Goal: Task Accomplishment & Management: Manage account settings

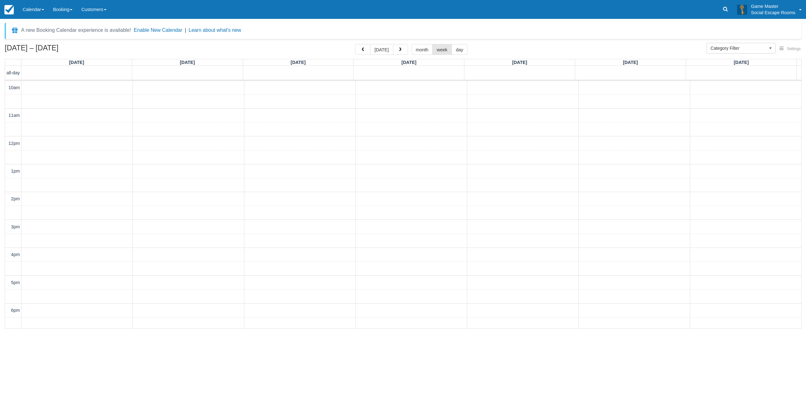
select select
click at [377, 47] on button "today" at bounding box center [381, 49] width 23 height 11
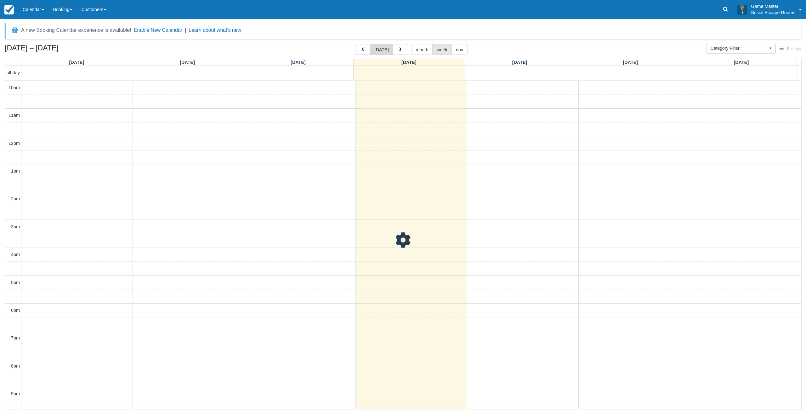
scroll to position [20, 0]
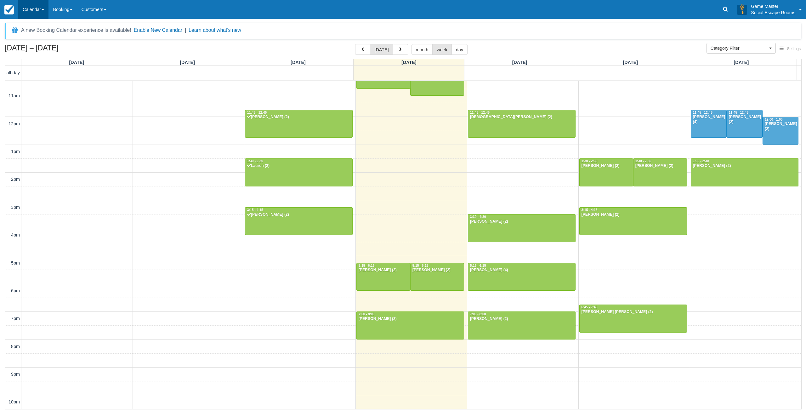
click at [37, 13] on link "Calendar" at bounding box center [33, 9] width 30 height 19
click at [44, 89] on link "Day" at bounding box center [44, 85] width 50 height 13
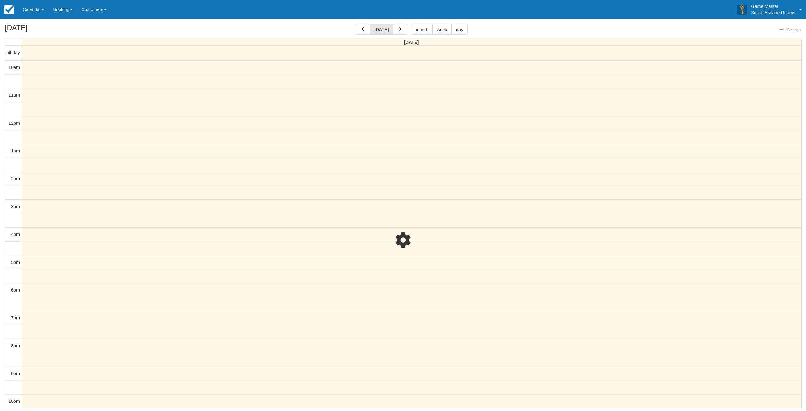
select select
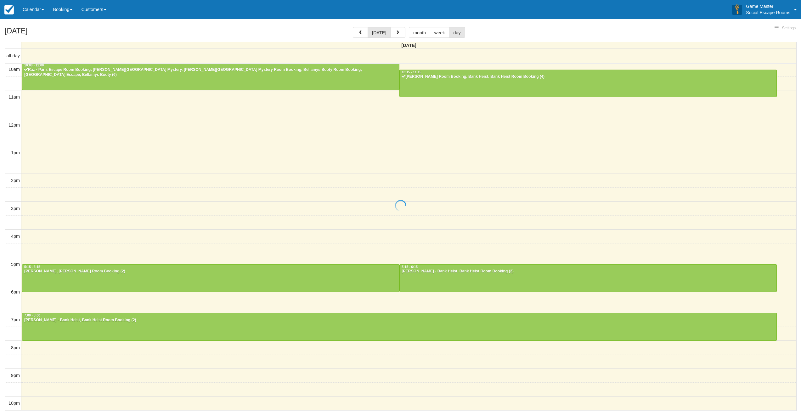
select select
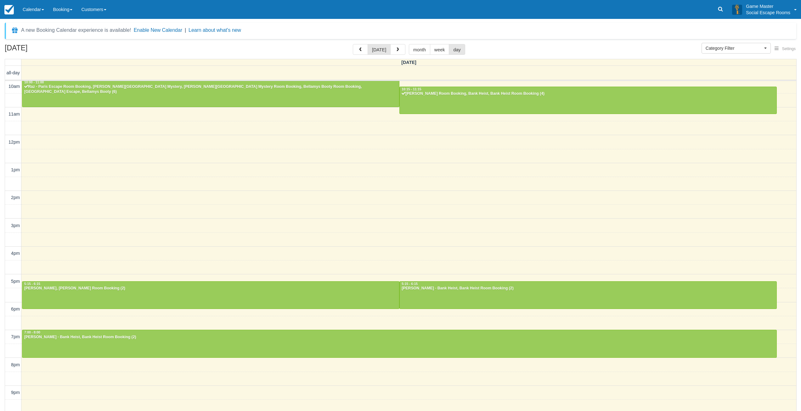
click at [544, 28] on div "A new Booking Calendar experience is available! Enable New Calendar | Learn abo…" at bounding box center [401, 31] width 792 height 16
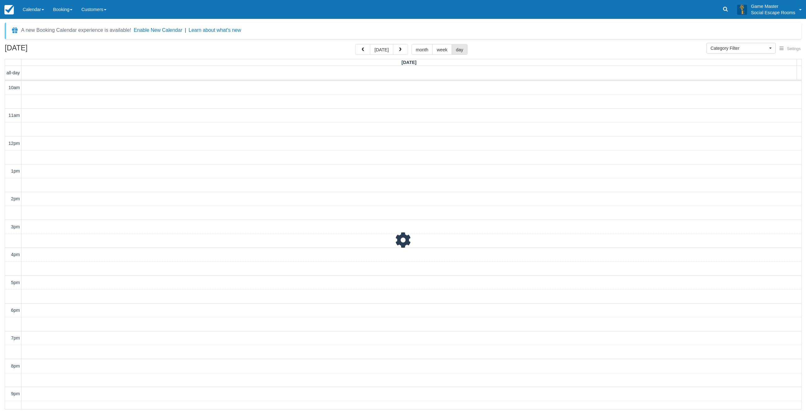
scroll to position [20, 0]
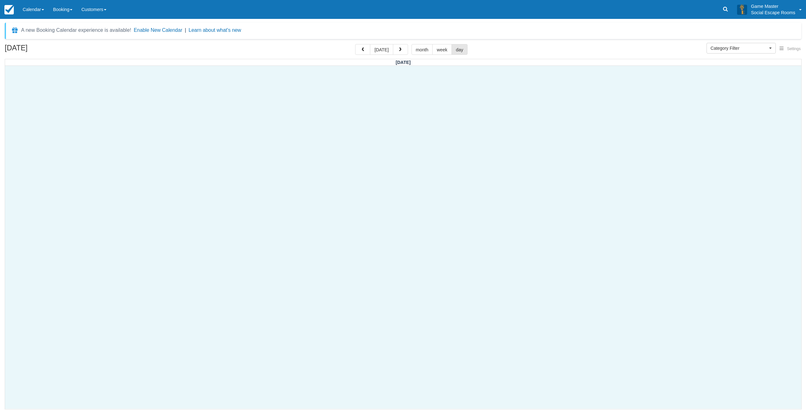
click at [441, 106] on div at bounding box center [403, 237] width 796 height 343
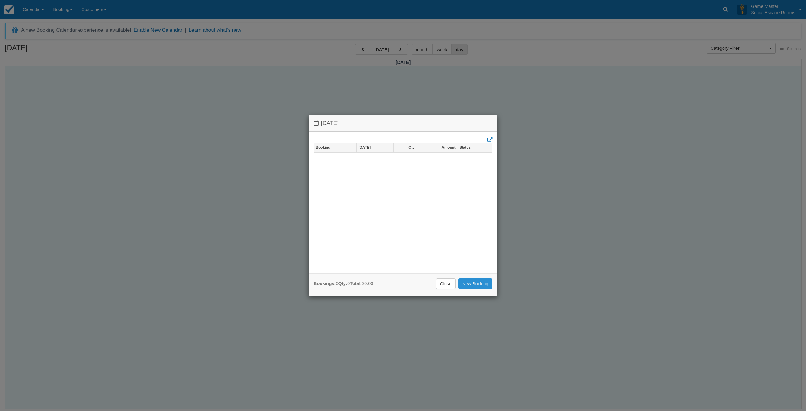
click at [474, 285] on link "New Booking" at bounding box center [475, 283] width 34 height 11
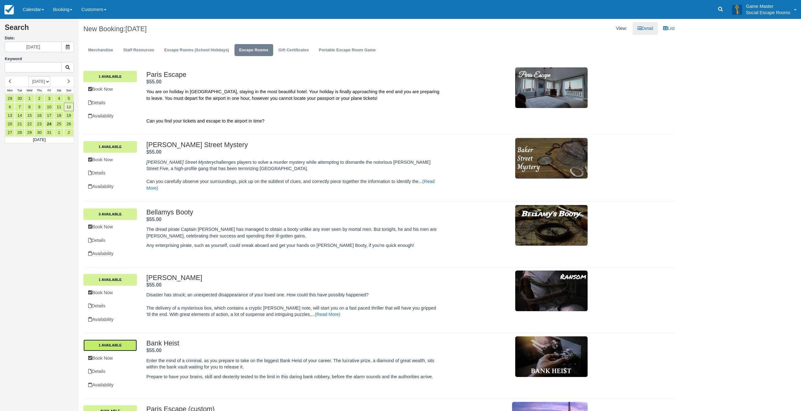
click at [105, 345] on link "1 Available" at bounding box center [110, 344] width 54 height 11
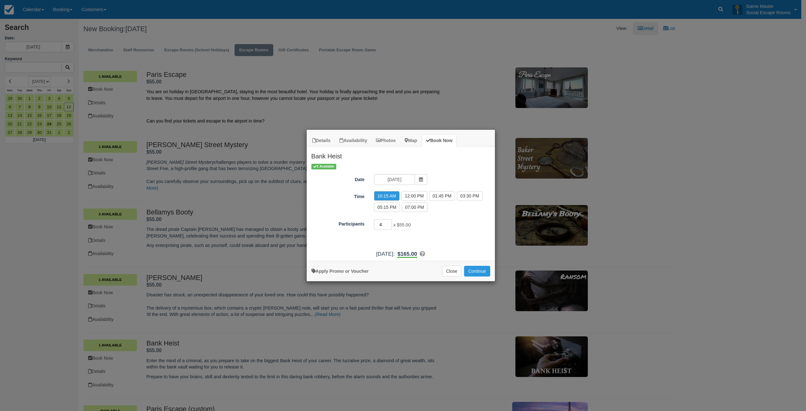
type input "4"
click at [389, 223] on input "4" at bounding box center [383, 224] width 18 height 11
drag, startPoint x: 473, startPoint y: 271, endPoint x: 481, endPoint y: 268, distance: 9.1
click at [476, 269] on button "Continue" at bounding box center [477, 271] width 26 height 11
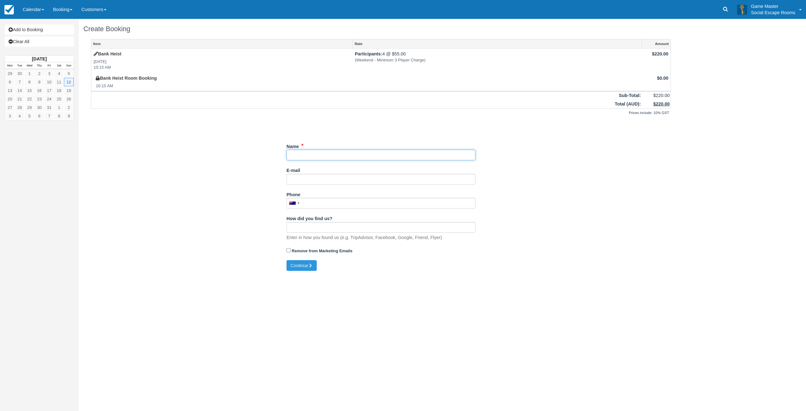
drag, startPoint x: 307, startPoint y: 152, endPoint x: 309, endPoint y: 159, distance: 7.4
click at [307, 152] on input "Name" at bounding box center [380, 154] width 189 height 11
paste input "Angeline Dano"
type input "Angeline Dano"
drag, startPoint x: 309, startPoint y: 179, endPoint x: 390, endPoint y: 179, distance: 80.9
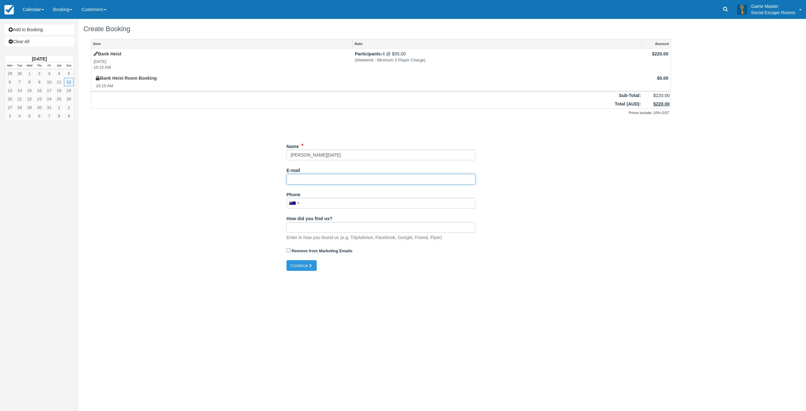
click at [309, 179] on input "E-mail" at bounding box center [380, 179] width 189 height 11
click at [345, 181] on input "E-mail" at bounding box center [380, 179] width 189 height 11
paste input "angelrdano@gmail.com"
type input "angelrdano@gmail.com"
click at [302, 263] on button "Continue" at bounding box center [301, 265] width 30 height 11
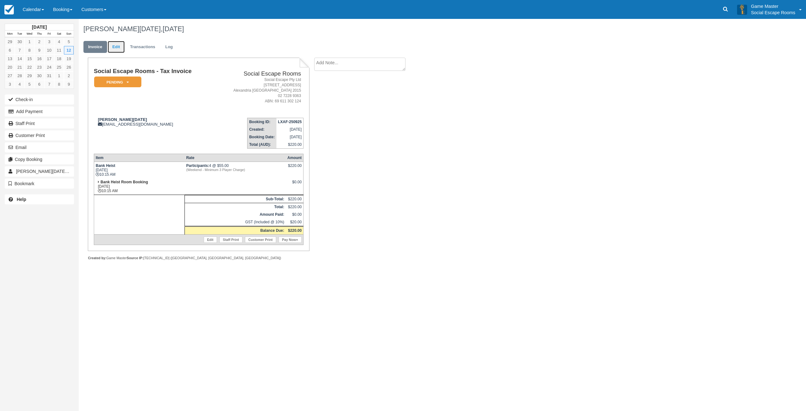
click at [114, 51] on link "Edit" at bounding box center [116, 47] width 17 height 12
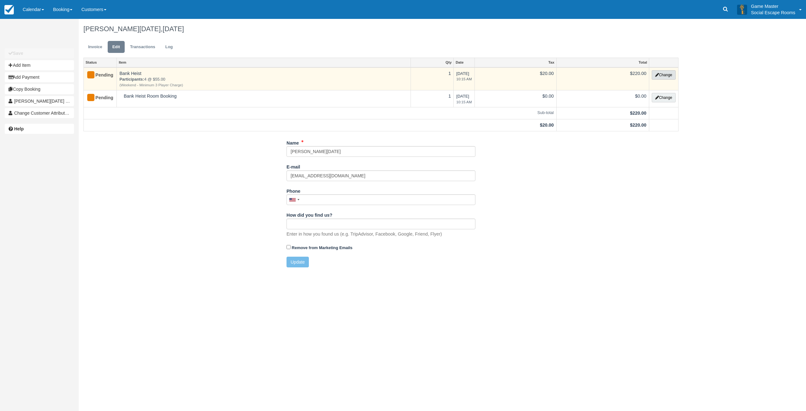
click at [664, 77] on button "Change" at bounding box center [663, 74] width 24 height 9
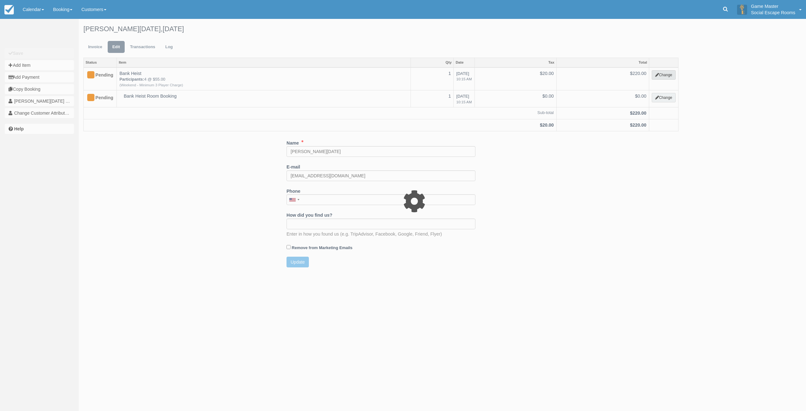
select select "2"
type input "220.00"
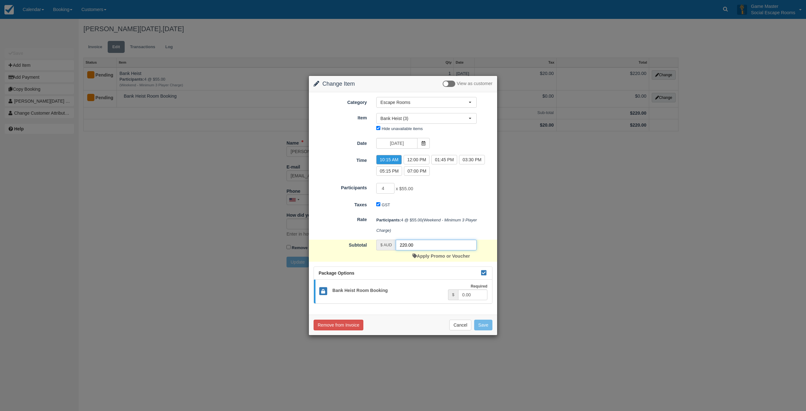
drag, startPoint x: 419, startPoint y: 244, endPoint x: 387, endPoint y: 241, distance: 31.9
click at [387, 241] on div "$ AUD 220.00" at bounding box center [426, 244] width 100 height 11
click at [432, 254] on link "Apply Promo or Voucher" at bounding box center [440, 255] width 57 height 5
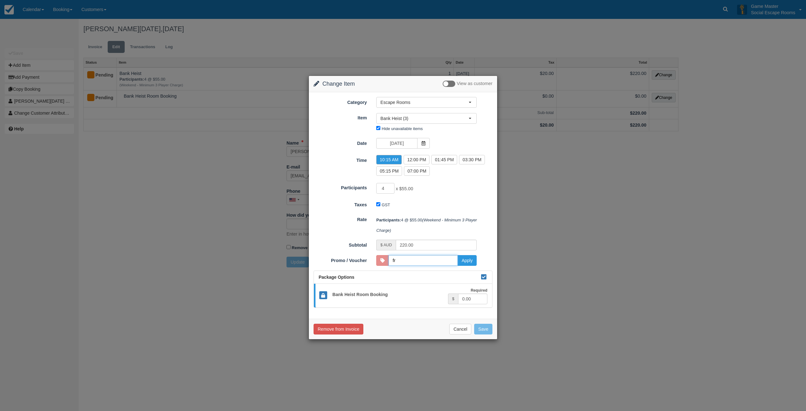
type input "f"
type input "m"
type input "d"
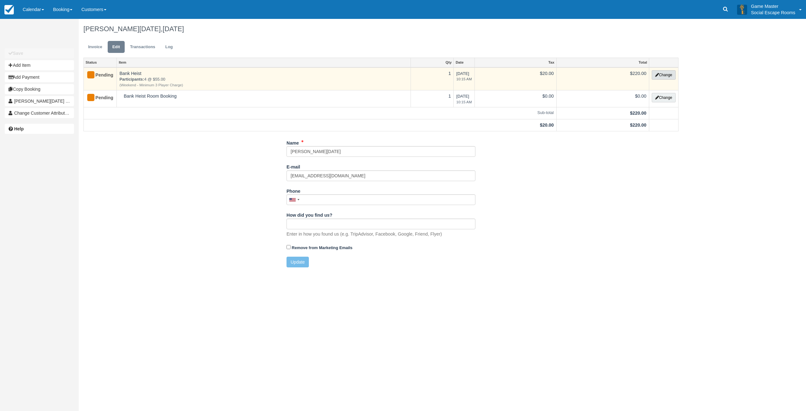
click at [667, 76] on button "Change" at bounding box center [663, 74] width 24 height 9
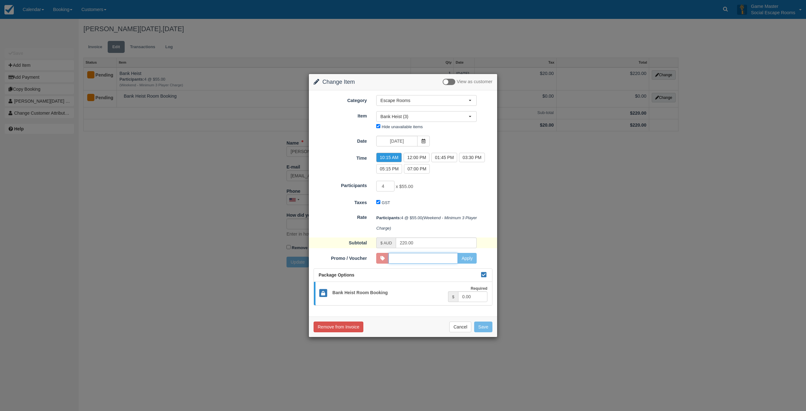
click at [409, 256] on input "Promo / Voucher" at bounding box center [422, 258] width 69 height 11
click at [465, 261] on button "Apply" at bounding box center [466, 258] width 19 height 11
type input "TIKTOKINFLOO"
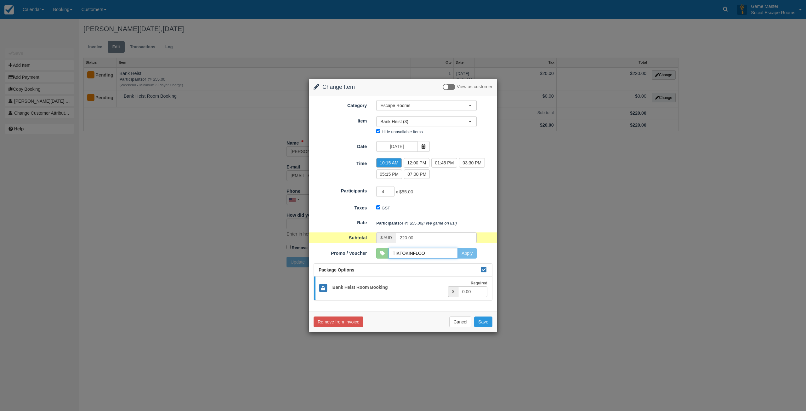
click at [417, 253] on input "TIKTOKINFLOO" at bounding box center [422, 253] width 69 height 11
click at [485, 321] on button "Save" at bounding box center [483, 321] width 18 height 11
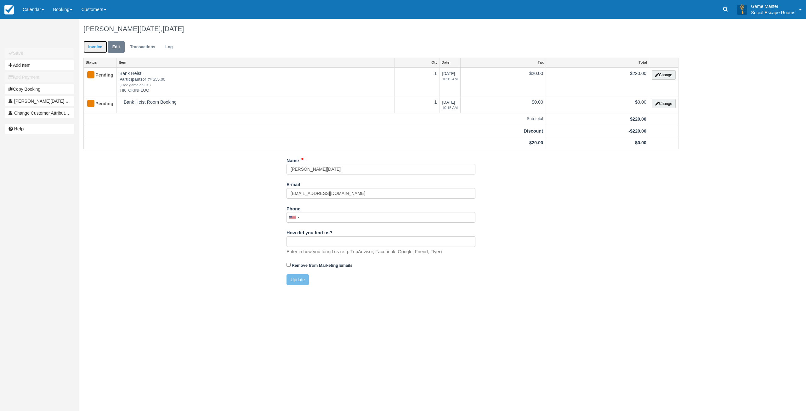
click at [96, 44] on link "Invoice" at bounding box center [95, 47] width 24 height 12
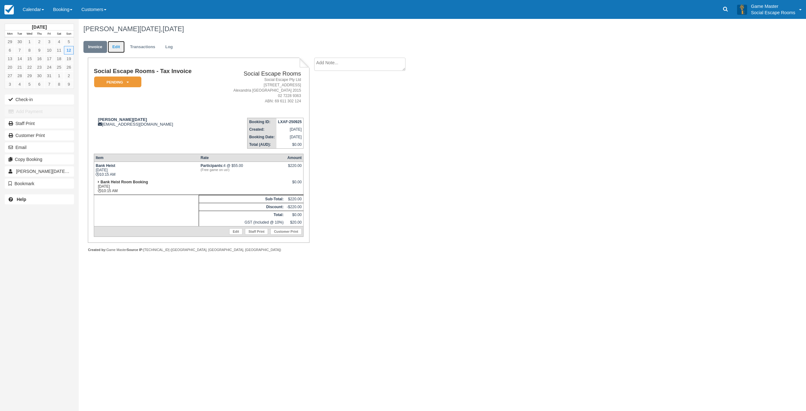
click at [116, 45] on link "Edit" at bounding box center [116, 47] width 17 height 12
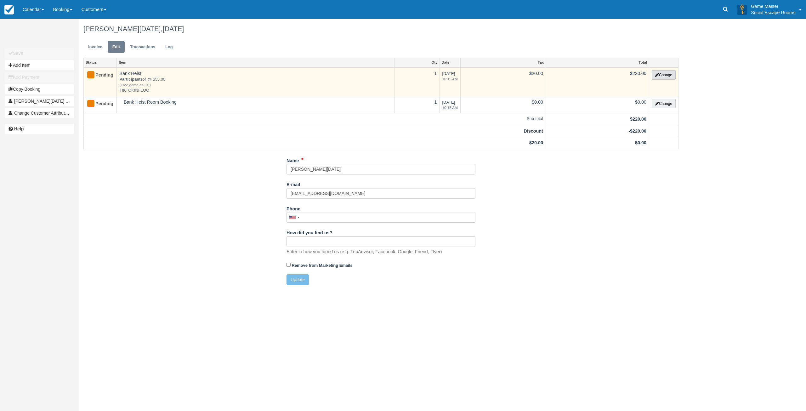
click at [671, 74] on button "Change" at bounding box center [663, 74] width 24 height 9
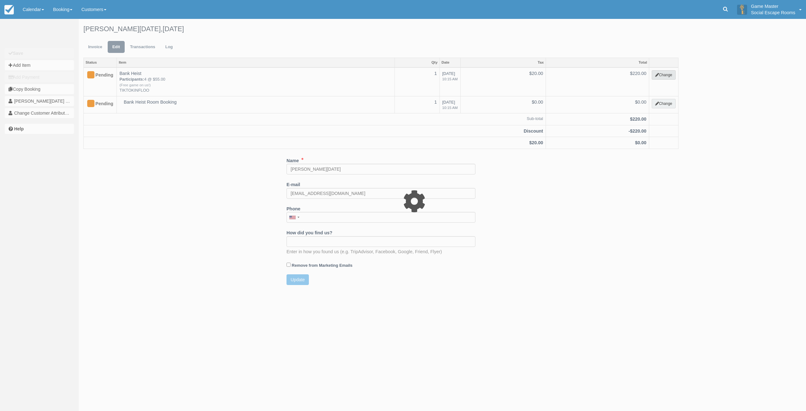
select select "2"
type input "220.00"
type input "TIKTOKINFLOO"
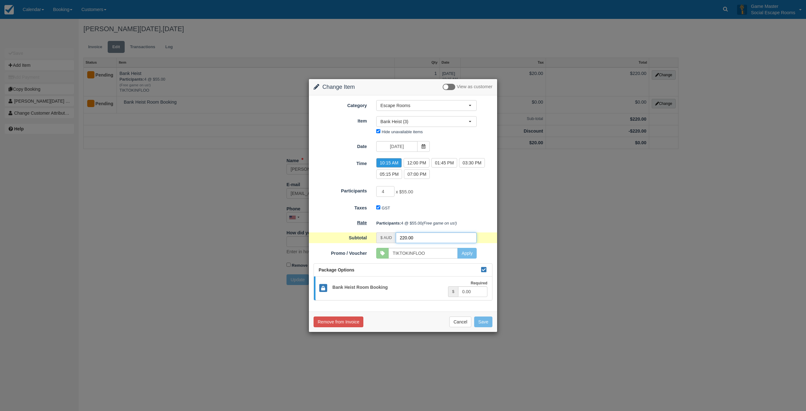
drag, startPoint x: 422, startPoint y: 240, endPoint x: 344, endPoint y: 224, distance: 79.7
click at [344, 224] on form "Category Escape Rooms Merchandise Game Resources Staff Resources Escape Rooms (…" at bounding box center [402, 200] width 179 height 200
type input "0"
click at [481, 321] on button "Save" at bounding box center [483, 321] width 18 height 11
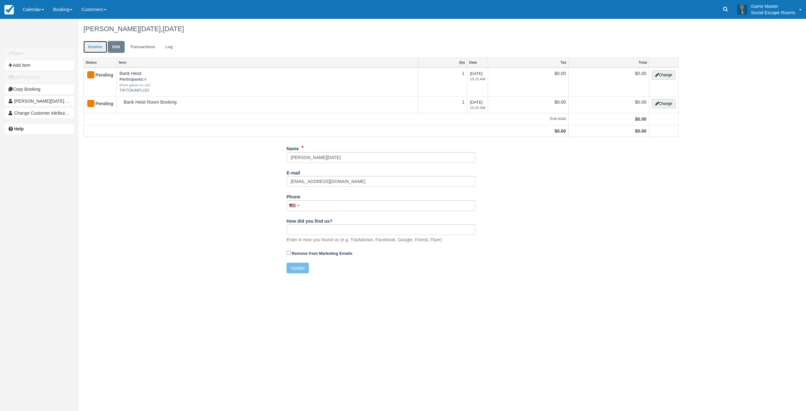
click at [100, 49] on link "Invoice" at bounding box center [95, 47] width 24 height 12
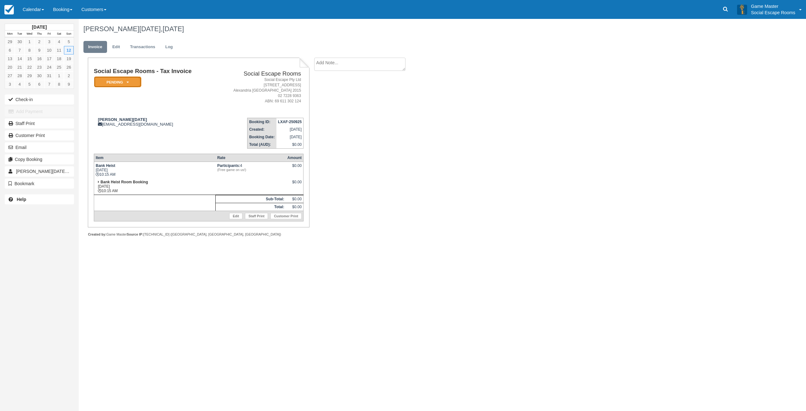
click at [129, 83] on em "Pending" at bounding box center [117, 81] width 47 height 11
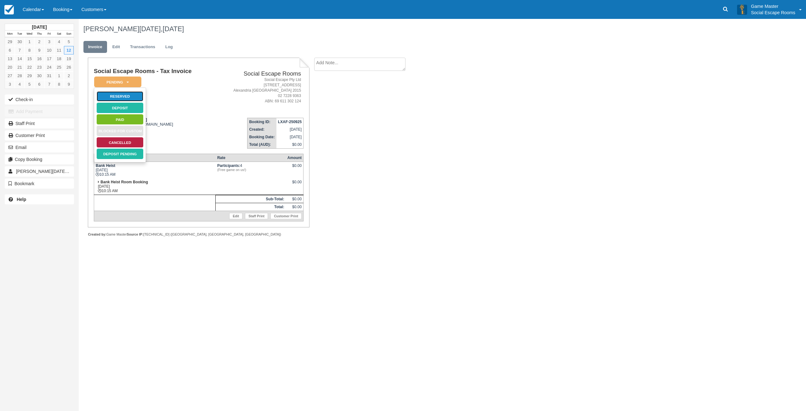
click at [132, 98] on link "Reserved" at bounding box center [119, 96] width 47 height 11
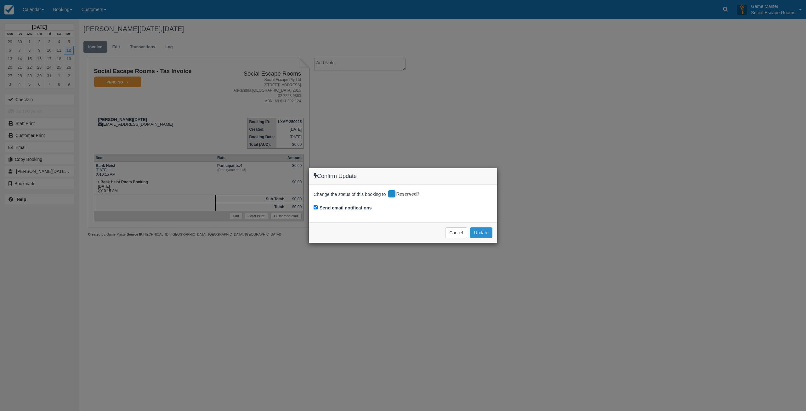
click at [484, 234] on button "Update" at bounding box center [481, 232] width 22 height 11
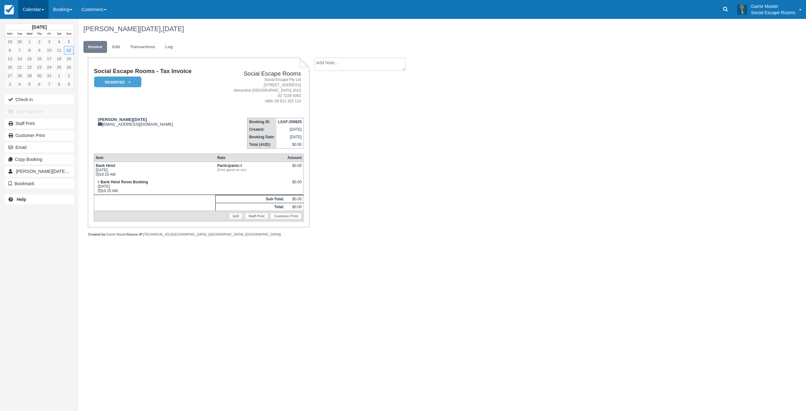
click at [36, 12] on link "Calendar" at bounding box center [33, 9] width 30 height 19
click at [117, 48] on link "Edit" at bounding box center [116, 47] width 17 height 12
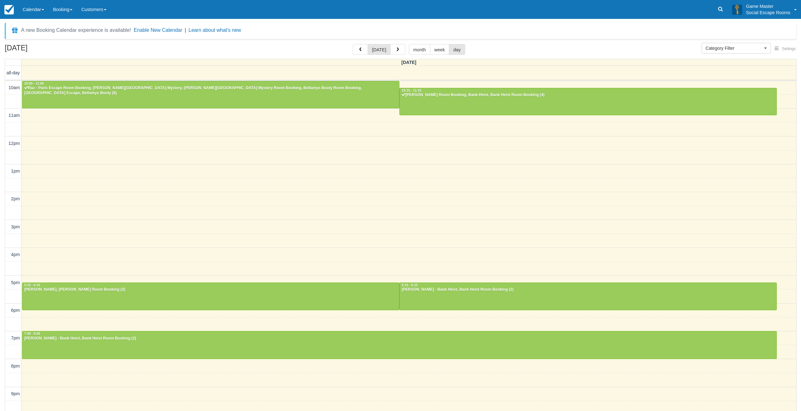
select select
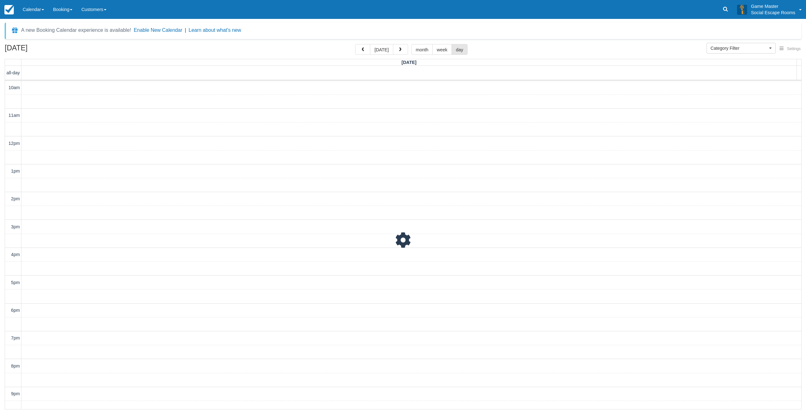
scroll to position [20, 0]
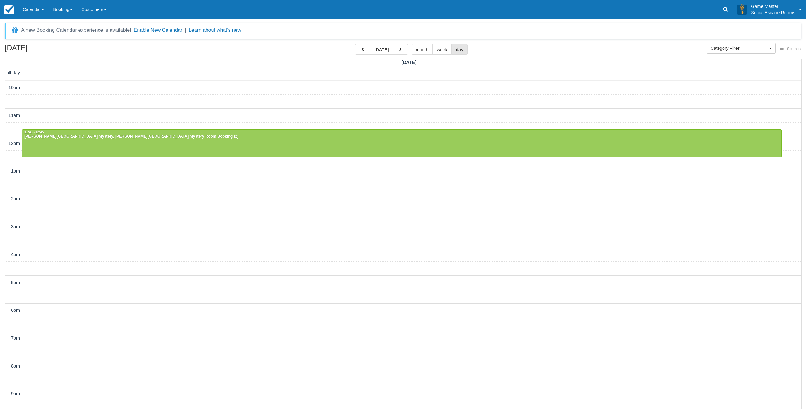
scroll to position [20, 0]
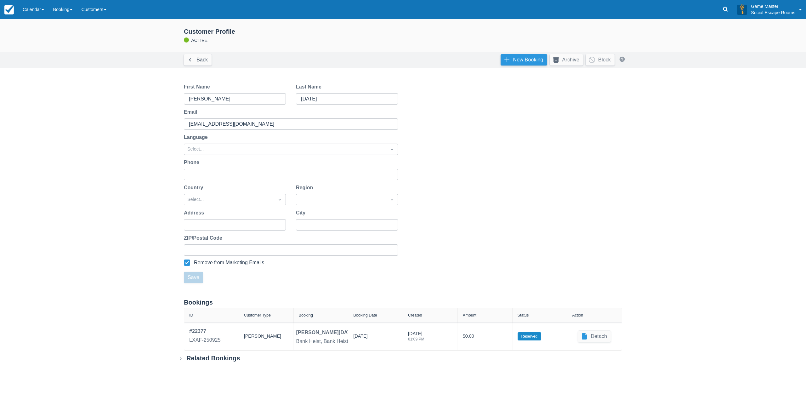
click at [524, 59] on link "New Booking" at bounding box center [523, 59] width 47 height 11
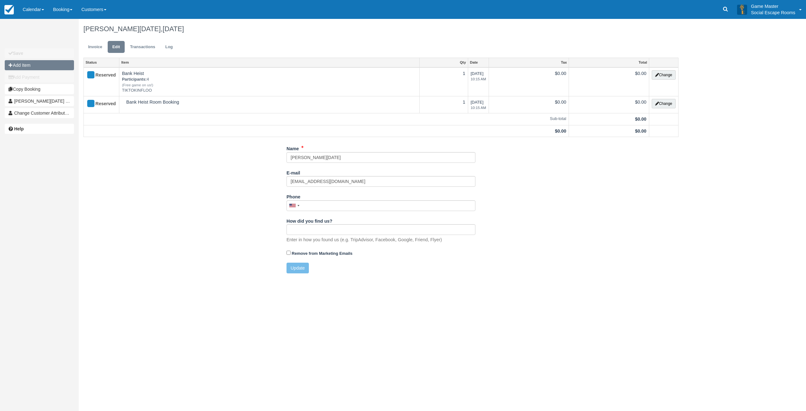
click at [45, 68] on button "Add Item" at bounding box center [39, 65] width 69 height 10
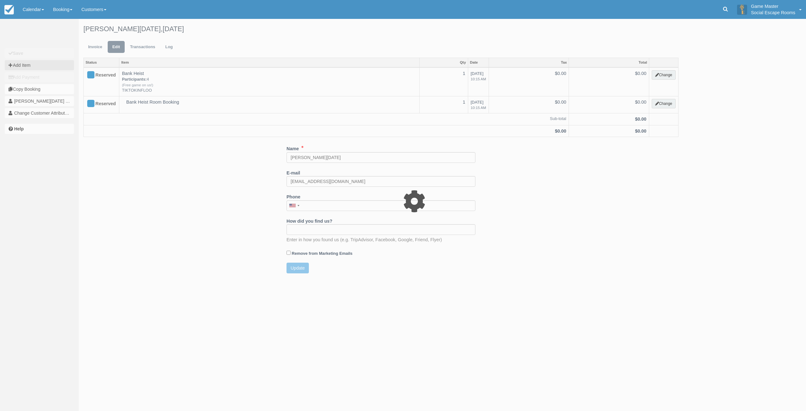
type input "0.00"
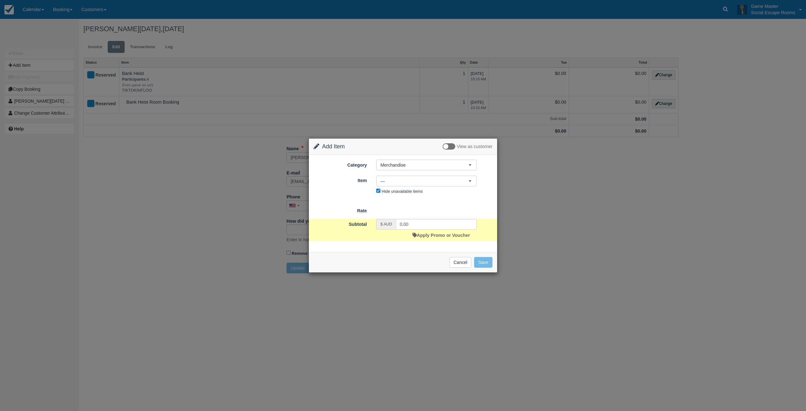
click at [413, 159] on div "Category Merchandise Merchandise Game Resources Staff Resources Escape Rooms (S…" at bounding box center [403, 203] width 188 height 97
click at [410, 167] on span "Merchandise" at bounding box center [424, 165] width 88 height 6
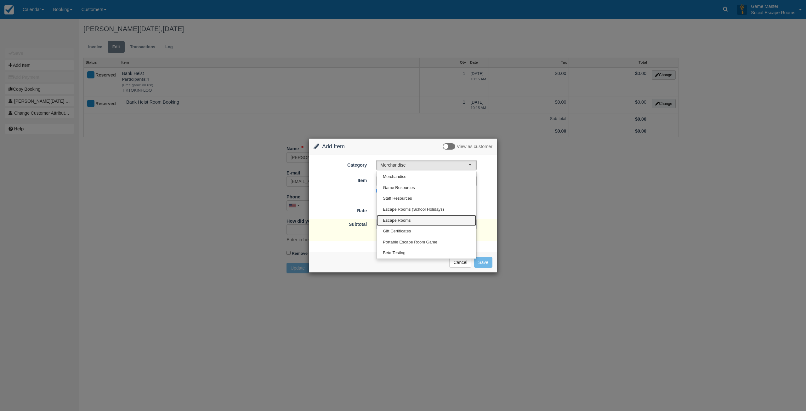
click at [407, 217] on span "Escape Rooms" at bounding box center [397, 220] width 28 height 6
select select "2"
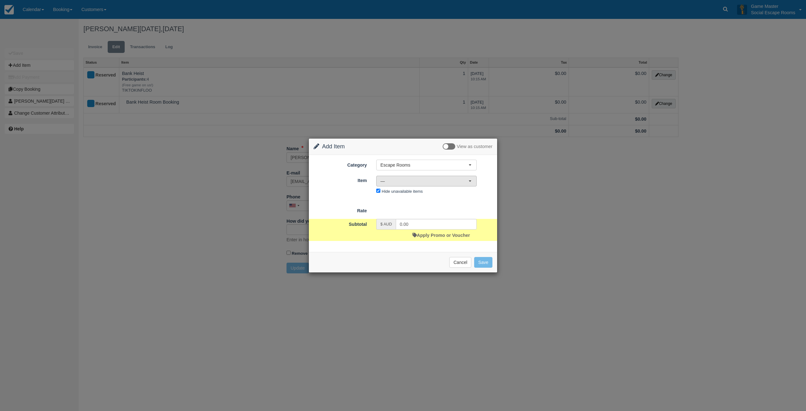
click at [394, 180] on span "—" at bounding box center [424, 181] width 88 height 6
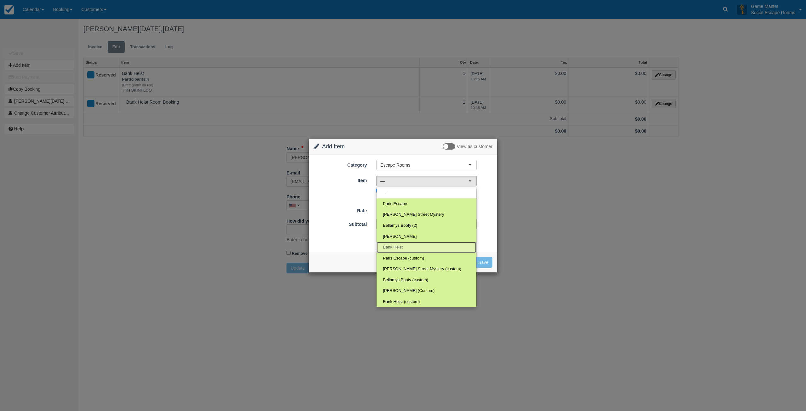
click at [405, 244] on link "Bank Heist" at bounding box center [426, 247] width 100 height 11
select select "24"
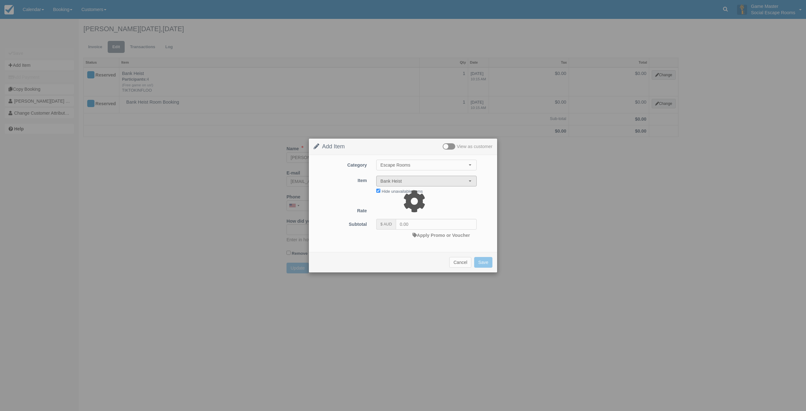
type input "165.00"
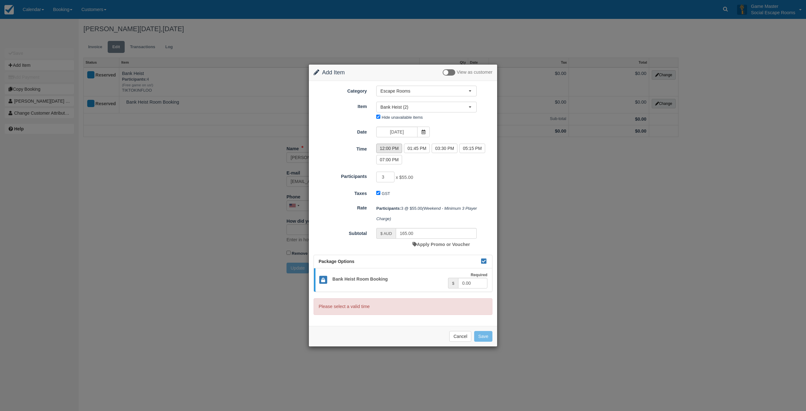
click at [392, 146] on label "12:00 PM" at bounding box center [389, 148] width 26 height 9
radio input "true"
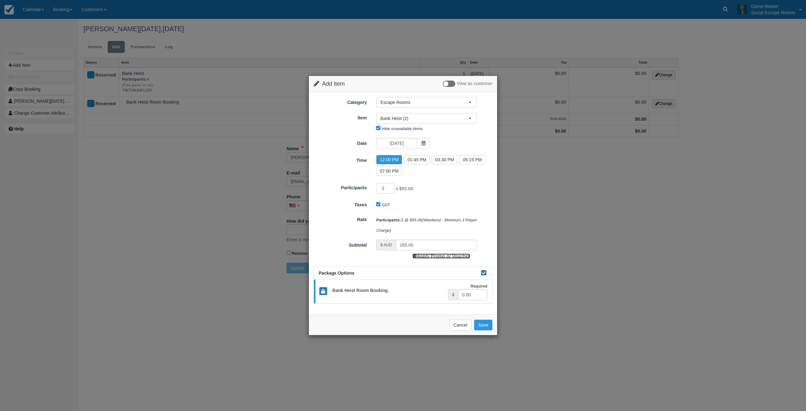
click at [431, 256] on link "Apply Promo or Voucher" at bounding box center [440, 255] width 57 height 5
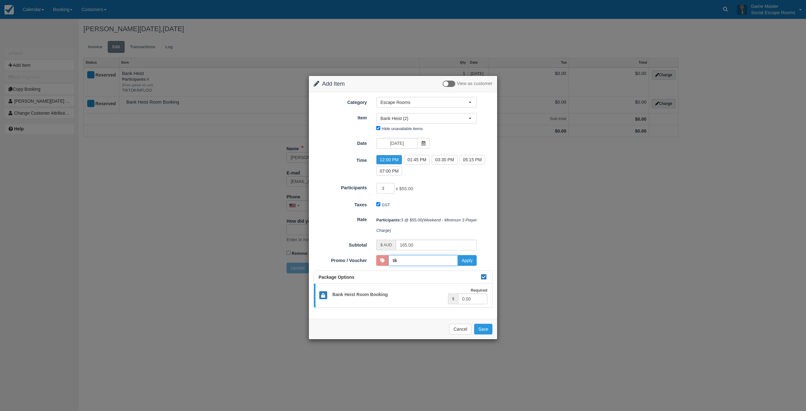
type input "TIKTOKINFLOO"
click at [466, 260] on button "Apply" at bounding box center [466, 260] width 19 height 11
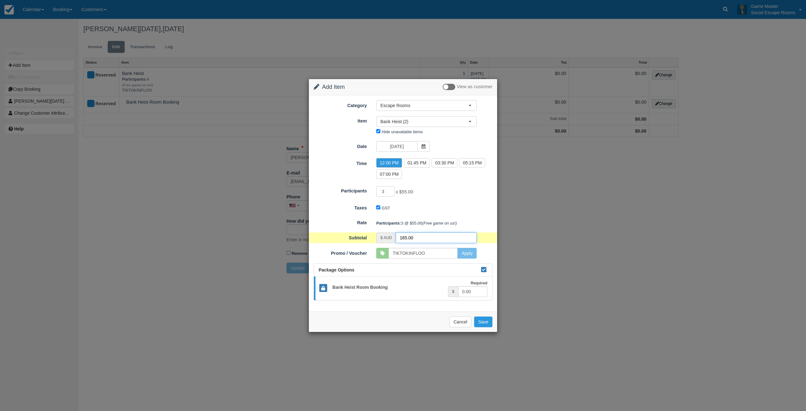
drag, startPoint x: 425, startPoint y: 238, endPoint x: 392, endPoint y: 234, distance: 33.3
click at [392, 234] on div "$ AUD 165.00" at bounding box center [426, 237] width 100 height 11
type input "0"
click at [482, 322] on button "Save" at bounding box center [483, 321] width 18 height 11
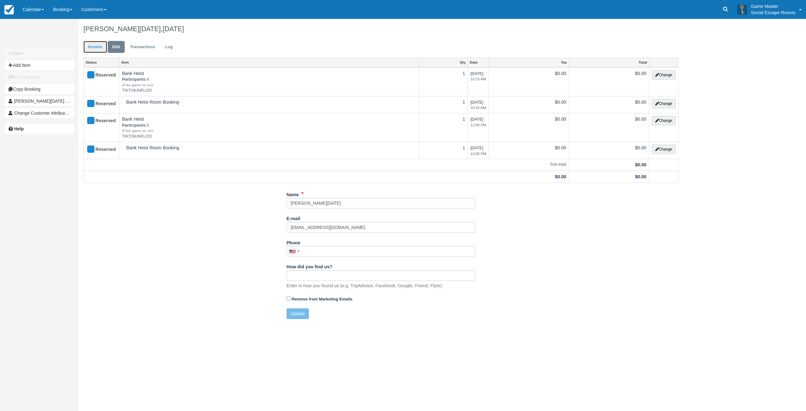
click at [93, 53] on link "Invoice" at bounding box center [95, 47] width 24 height 12
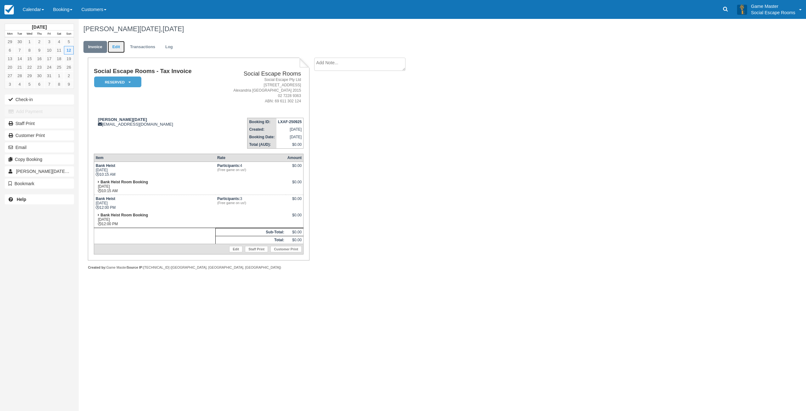
click at [115, 48] on link "Edit" at bounding box center [116, 47] width 17 height 12
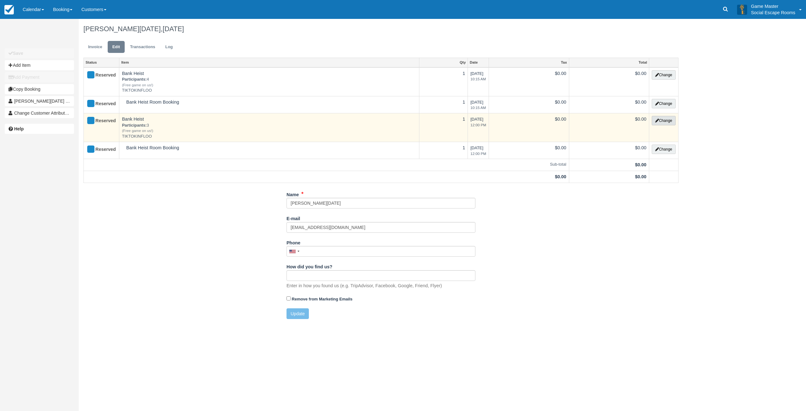
click at [660, 121] on button "Change" at bounding box center [663, 120] width 24 height 9
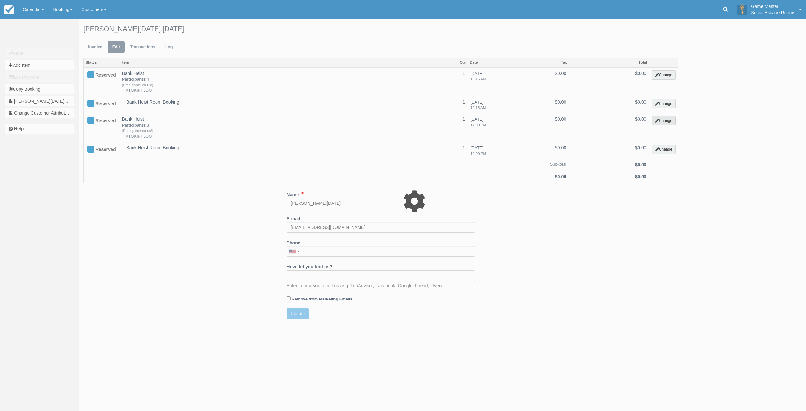
select select "2"
type input "0.00"
type input "TIKTOKINFLOO"
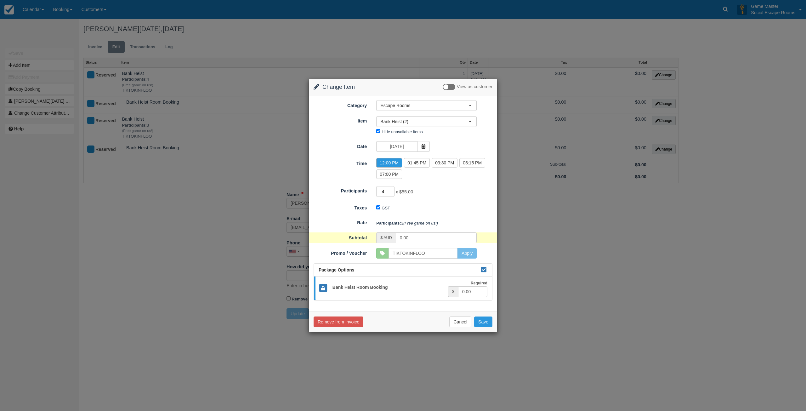
type input "4"
click at [392, 189] on input "4" at bounding box center [385, 191] width 18 height 11
drag, startPoint x: 431, startPoint y: 239, endPoint x: 397, endPoint y: 238, distance: 34.3
click at [397, 238] on input "220.00" at bounding box center [436, 237] width 81 height 11
type input "0"
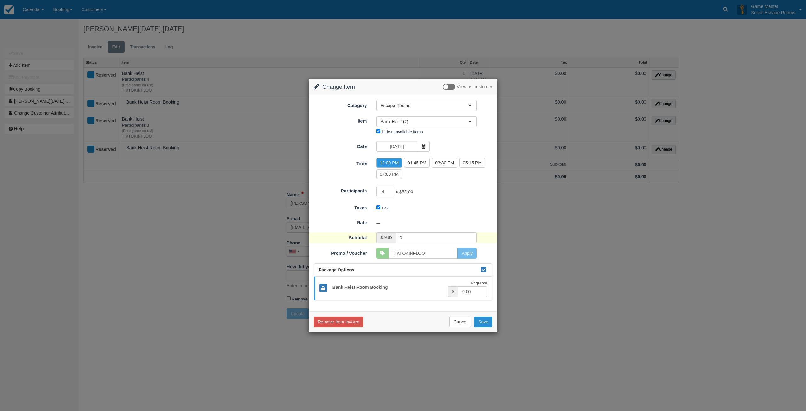
click at [482, 321] on button "Save" at bounding box center [483, 321] width 18 height 11
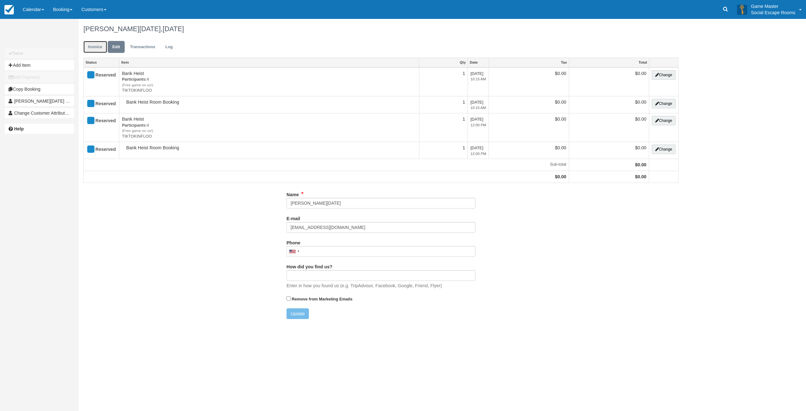
click at [93, 47] on link "Invoice" at bounding box center [95, 47] width 24 height 12
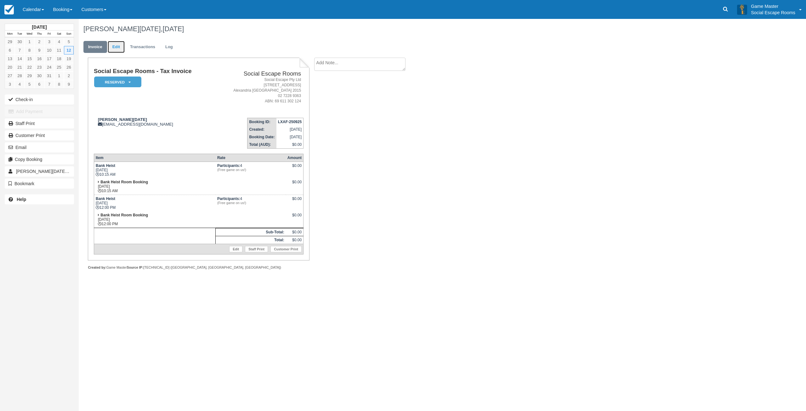
click at [114, 47] on link "Edit" at bounding box center [116, 47] width 17 height 12
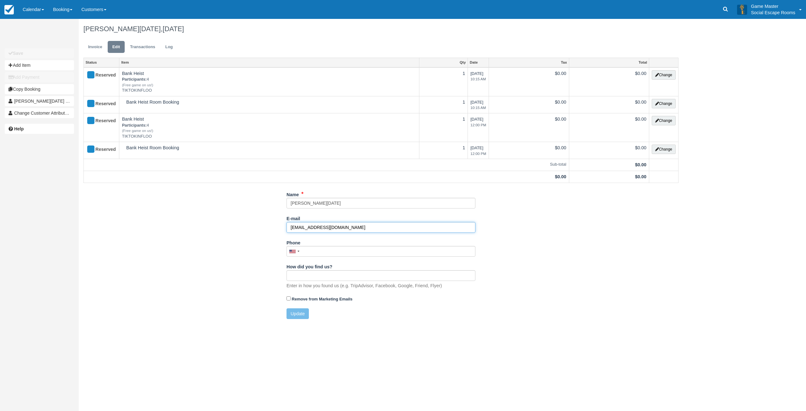
drag, startPoint x: 343, startPoint y: 228, endPoint x: 271, endPoint y: 223, distance: 72.9
click at [271, 223] on div "Name Angeline Dano E-mail angelrdano@gmail.com Did you mean ? Phone United Stat…" at bounding box center [381, 256] width 604 height 135
click at [304, 316] on button "Update" at bounding box center [297, 313] width 22 height 11
click at [99, 45] on link "Invoice" at bounding box center [95, 47] width 24 height 12
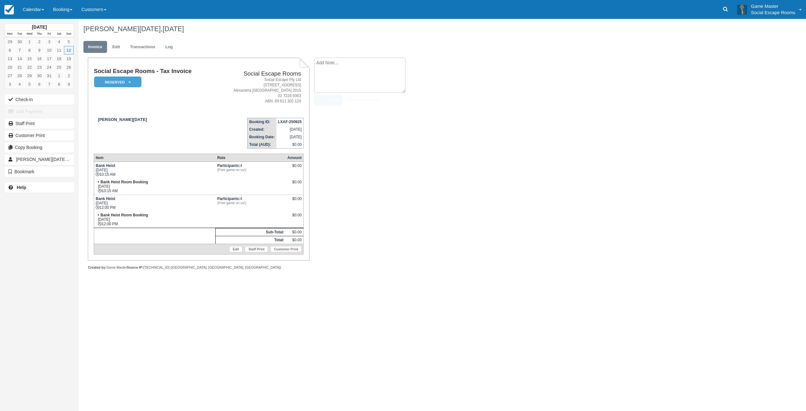
click at [366, 65] on textarea at bounding box center [359, 75] width 91 height 35
paste textarea "[EMAIL_ADDRESS][DOMAIN_NAME]"
type textarea "[EMAIL_ADDRESS][DOMAIN_NAME]"
click at [327, 99] on button "Create" at bounding box center [328, 100] width 28 height 11
click at [338, 62] on textarea "[EMAIL_ADDRESS][DOMAIN_NAME]" at bounding box center [359, 64] width 91 height 13
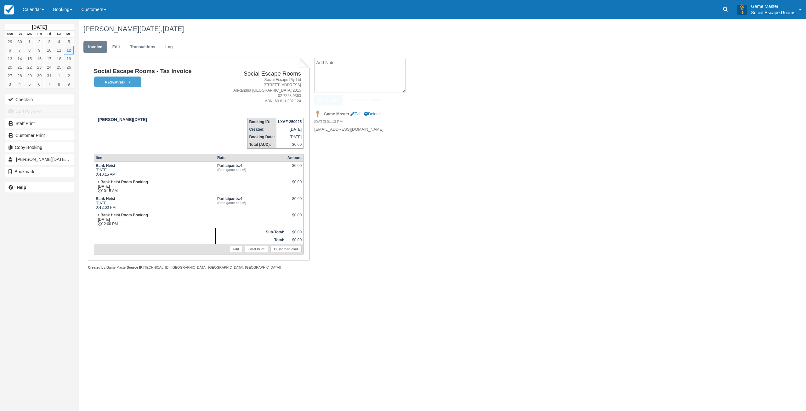
paste textarea "Hey Angel, I’m reaching out from Social Escape Rooms in Sydney. We’re all about…"
type textarea "Hey Angel, I’m reaching out from Social Escape Rooms in Sydney. We’re all about…"
click at [332, 99] on button "Create" at bounding box center [328, 100] width 28 height 11
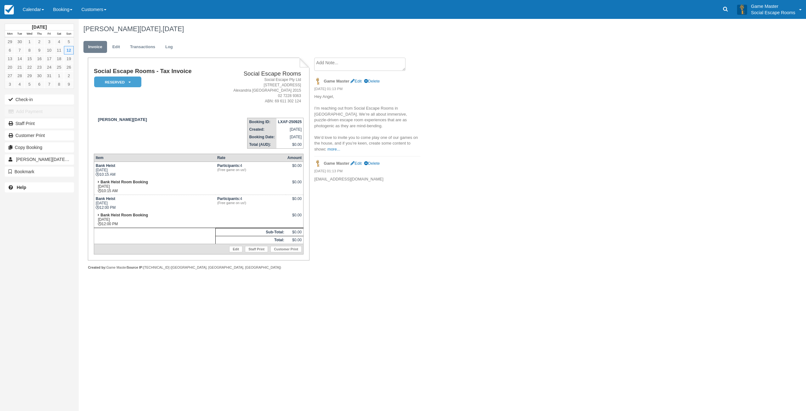
click at [350, 64] on textarea at bounding box center [359, 64] width 91 height 13
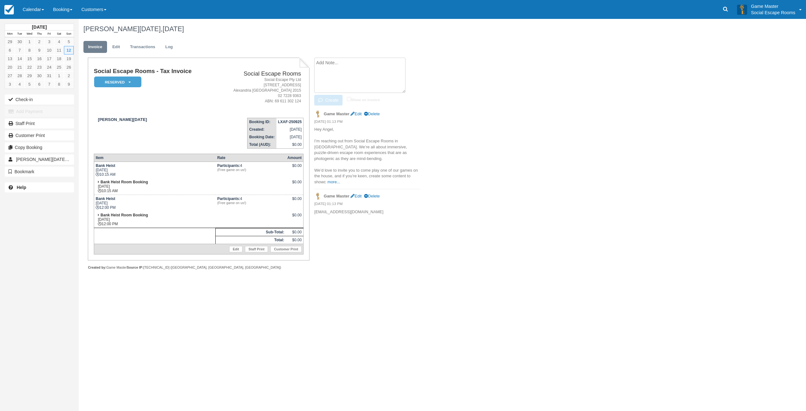
paste textarea "Hey Mark, Thanks so much for getting in touch. I actually just did an online es…"
click at [367, 89] on textarea "Hey Mark, Thanks so much for getting in touch. I actually just did an online es…" at bounding box center [359, 75] width 91 height 35
paste textarea "ANGELINE DANO Co-founder @ Signed Social | Social Media Management & Content Cr…"
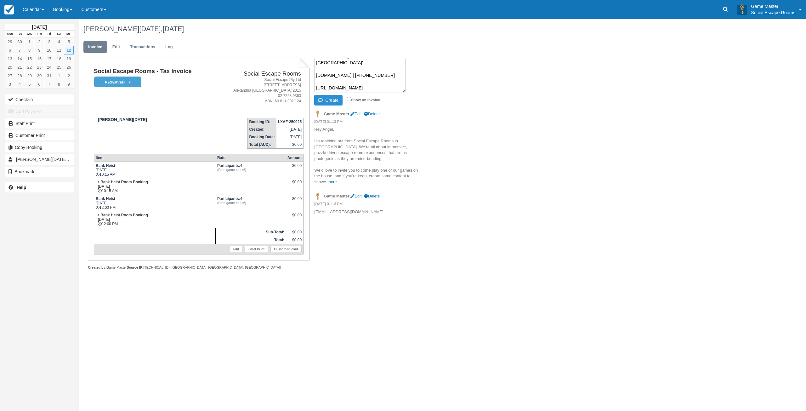
type textarea "Hey Mark, Thanks so much for getting in touch. I actually just did an online es…"
click at [328, 99] on button "Create" at bounding box center [328, 100] width 28 height 11
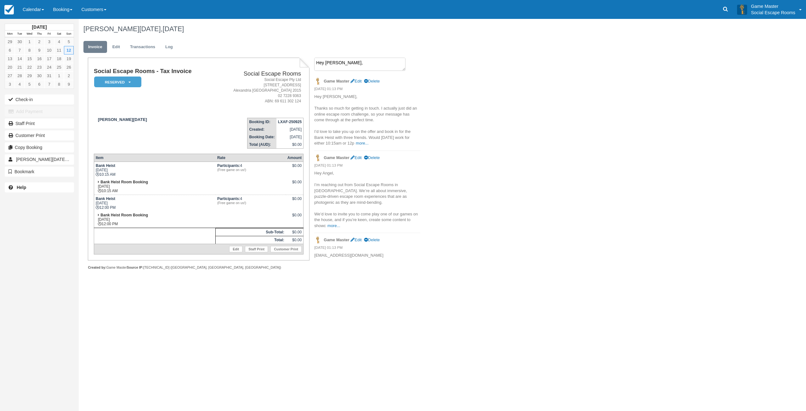
drag, startPoint x: 331, startPoint y: 63, endPoint x: 332, endPoint y: 76, distance: 13.2
click at [331, 63] on textarea "Hey Mark, Thanks so much for getting in touch. I actually just did an online es…" at bounding box center [359, 64] width 91 height 13
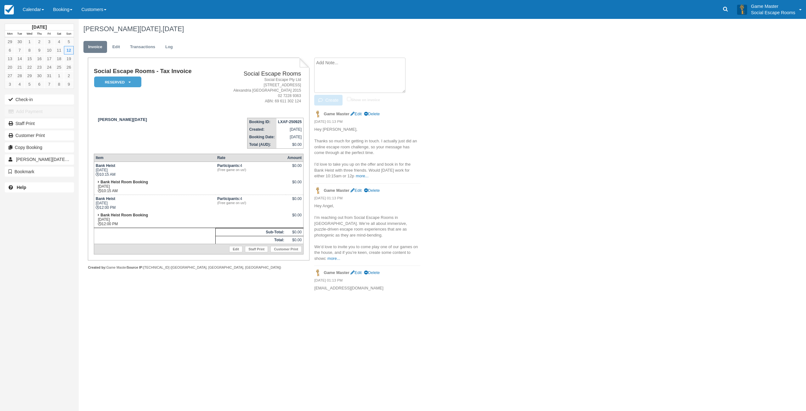
paste textarea "Hi Angeline, I'm so glad you're keen to be involved and have some fun with us. …"
type textarea "Hi Angeline, I'm so glad you're keen to be involved and have some fun with us. …"
drag, startPoint x: 327, startPoint y: 103, endPoint x: 350, endPoint y: 101, distance: 23.4
click at [327, 103] on button "Create" at bounding box center [328, 100] width 28 height 11
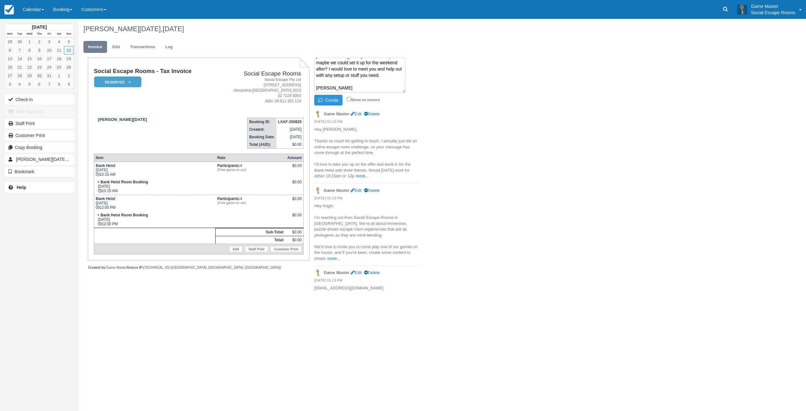
scroll to position [0, 0]
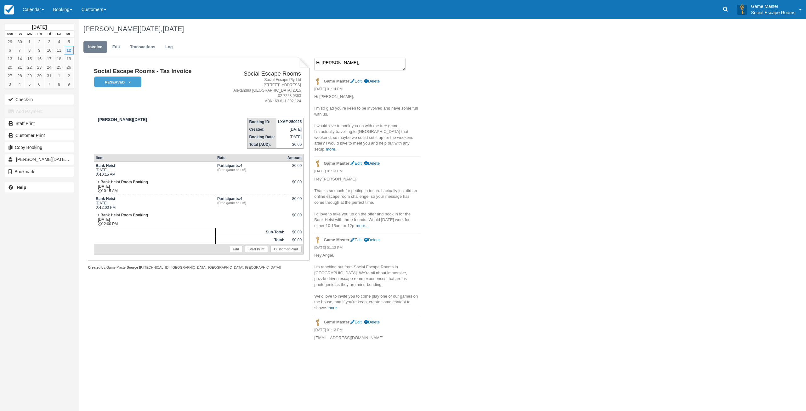
drag, startPoint x: 354, startPoint y: 66, endPoint x: 343, endPoint y: 91, distance: 26.6
click at [354, 66] on textarea "Hi Angeline, I'm so glad you're keen to be involved and have some fun with us. …" at bounding box center [359, 64] width 91 height 13
paste textarea "Hey Mark, No worries, the weekend after works for us! Looking forward to it and…"
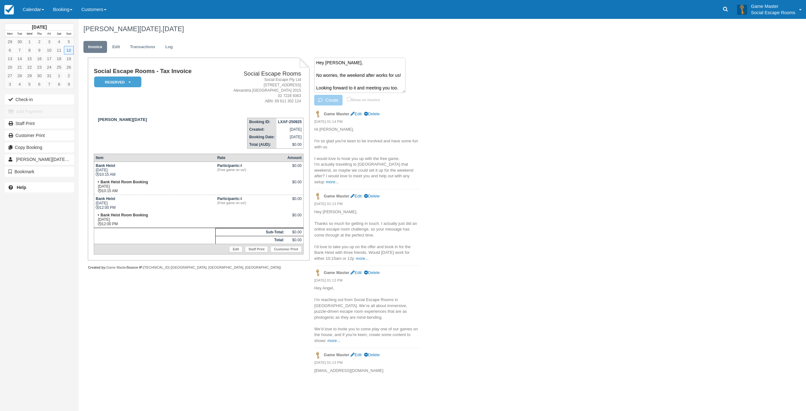
scroll to position [23, 0]
type textarea "Hey Mark, No worries, the weekend after works for us! Looking forward to it and…"
click at [336, 100] on button "Create" at bounding box center [328, 100] width 28 height 11
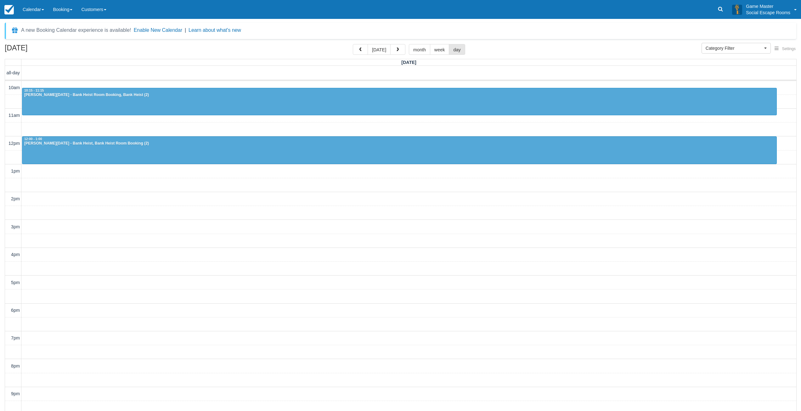
select select
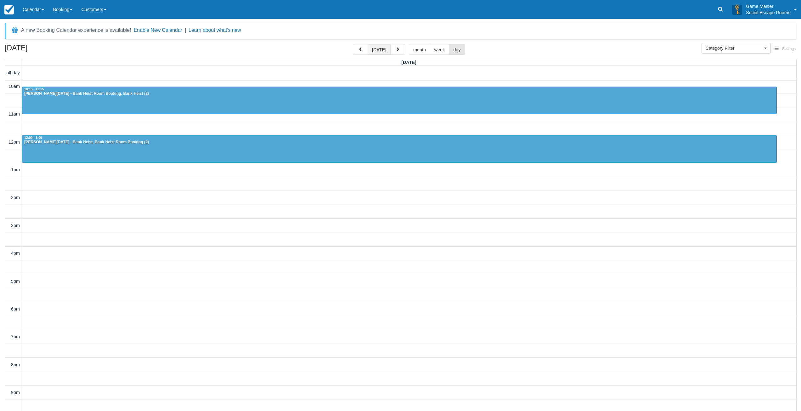
click at [382, 49] on button "today" at bounding box center [379, 49] width 23 height 11
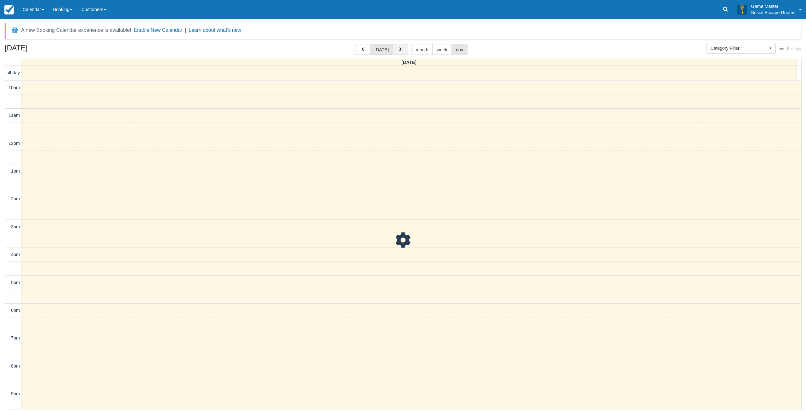
scroll to position [20, 0]
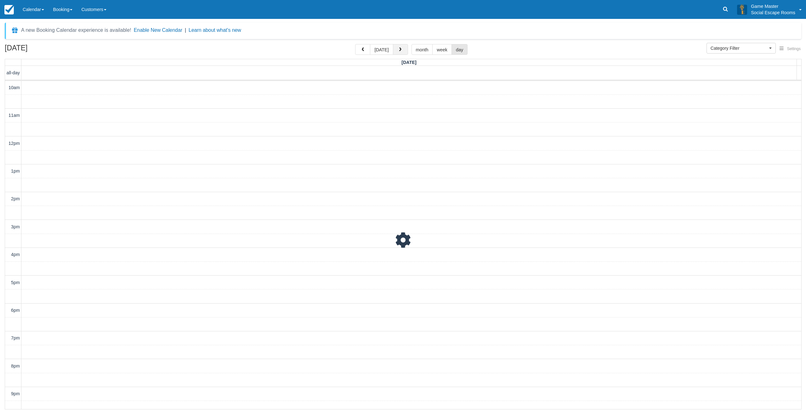
scroll to position [20, 0]
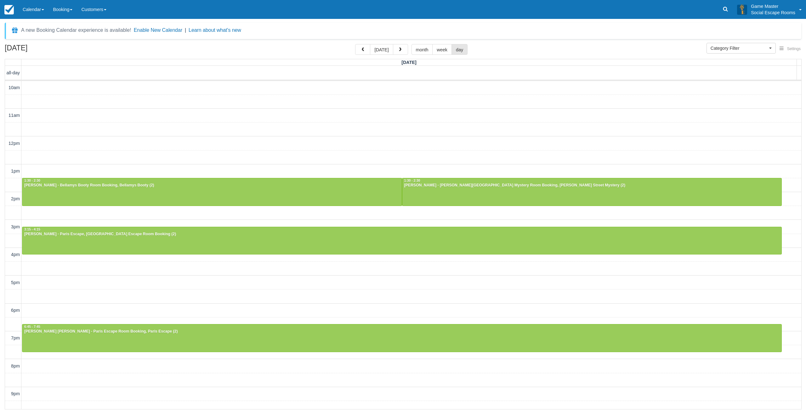
click at [127, 283] on div "10am 11am 12pm 1pm 2pm 3pm 4pm 5pm 6pm 7pm 8pm 9pm 10pm 1:30 - 2:30 Jess Butler…" at bounding box center [403, 254] width 796 height 347
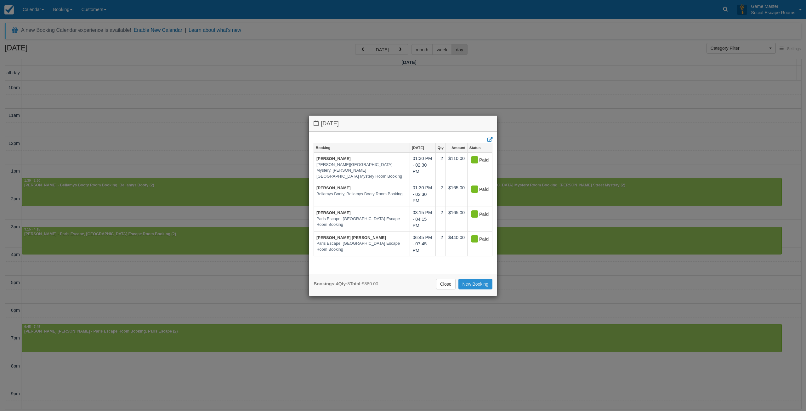
click at [468, 283] on link "New Booking" at bounding box center [475, 284] width 34 height 11
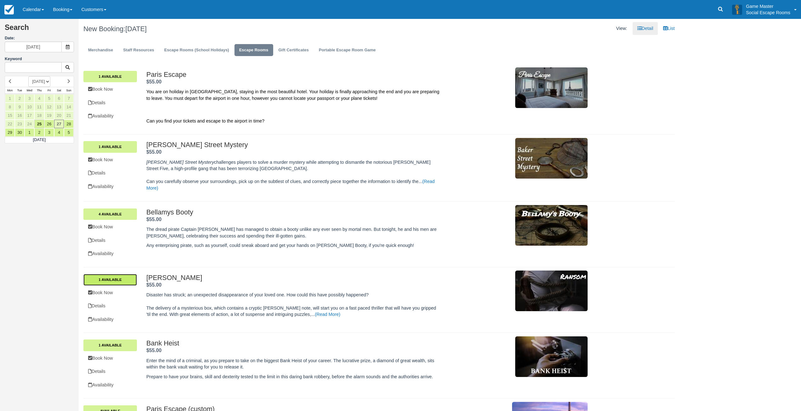
click at [113, 283] on link "1 Available" at bounding box center [110, 279] width 54 height 11
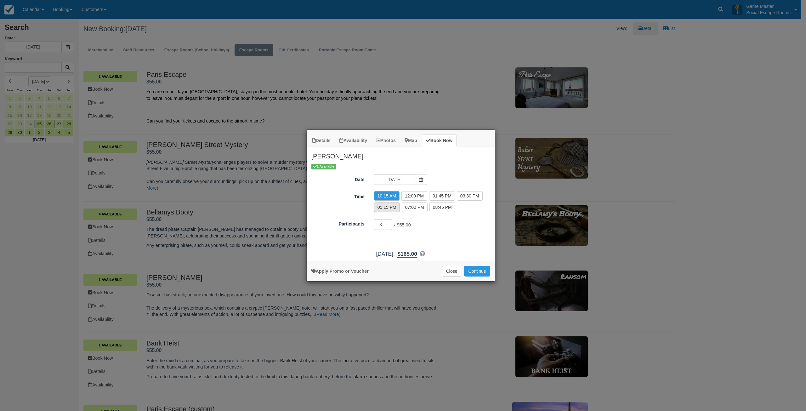
click at [392, 206] on label "05:15 PM" at bounding box center [387, 206] width 26 height 9
radio input "true"
type input "4"
click at [389, 222] on input "4" at bounding box center [383, 224] width 18 height 11
click at [474, 272] on button "Continue" at bounding box center [477, 271] width 26 height 11
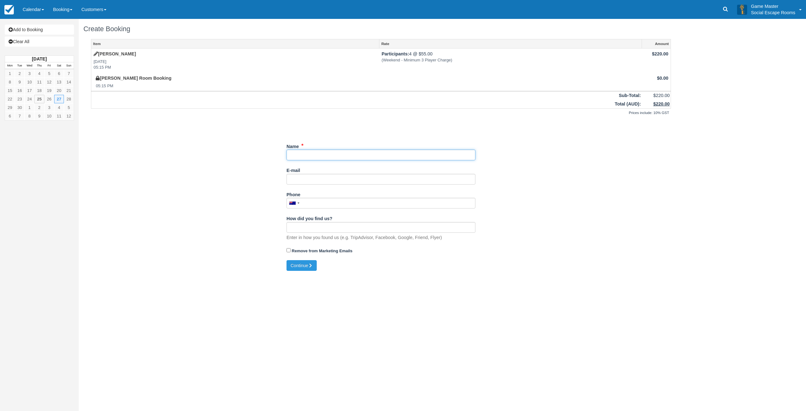
click at [329, 154] on input "Name" at bounding box center [380, 154] width 189 height 11
drag, startPoint x: 300, startPoint y: 154, endPoint x: 313, endPoint y: 169, distance: 19.6
click at [300, 154] on input "Name" at bounding box center [380, 154] width 189 height 11
paste input "Tika Andhini"
type input "Tika Andhini"
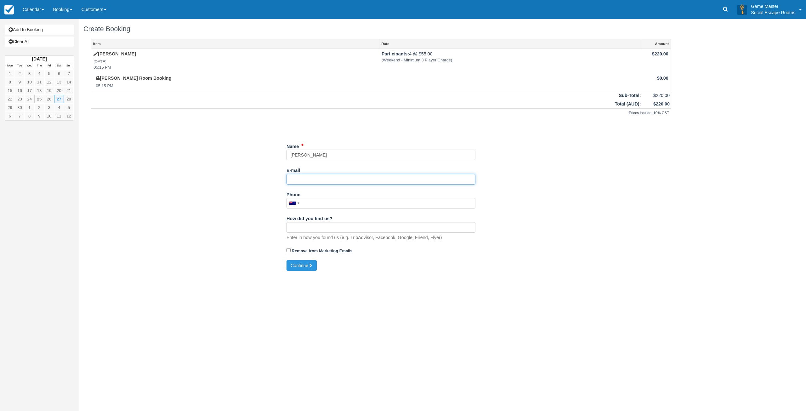
drag, startPoint x: 318, startPoint y: 183, endPoint x: 372, endPoint y: 178, distance: 53.7
click at [318, 183] on input "E-mail" at bounding box center [380, 179] width 189 height 11
drag, startPoint x: 339, startPoint y: 178, endPoint x: 336, endPoint y: 181, distance: 3.3
click at [339, 178] on input "E-mail" at bounding box center [380, 179] width 189 height 11
paste input "hi.tikandhini@gmail.com"
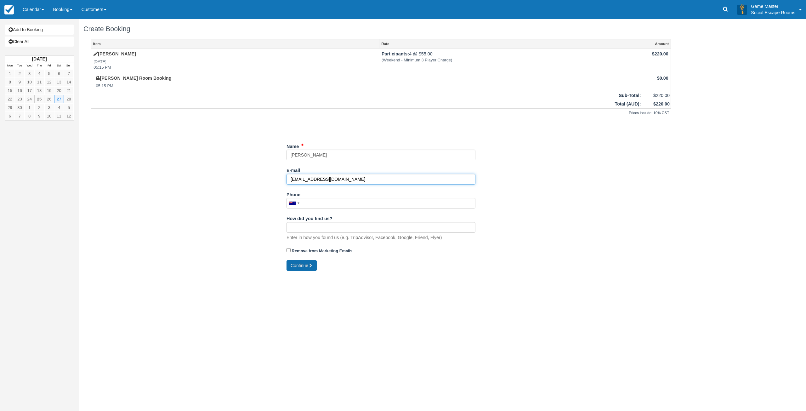
type input "hi.tikandhini@gmail.com"
click at [299, 264] on button "Continue" at bounding box center [301, 265] width 30 height 11
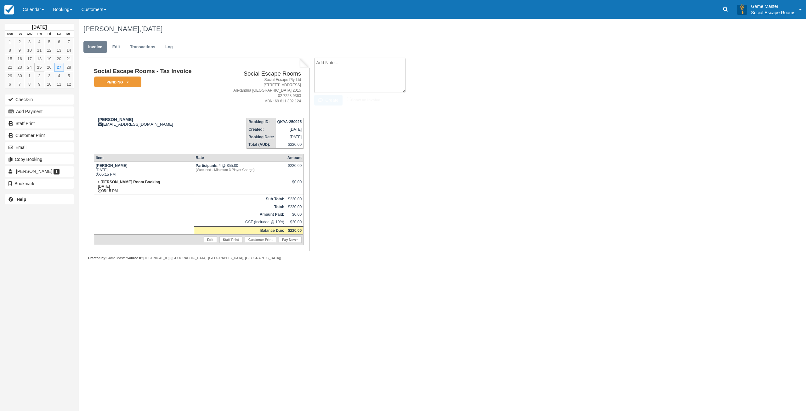
click at [329, 66] on textarea at bounding box center [359, 75] width 91 height 35
paste textarea "Lor Ipsu, D’s ametcons adi elit Seddoe Tempor Incid ut Labore. Et’do mag aliqu …"
type textarea "Hey Tika, I’m reaching out from Social Escape Rooms in Sydney. We’re all about …"
click at [329, 98] on button "Create" at bounding box center [328, 100] width 28 height 11
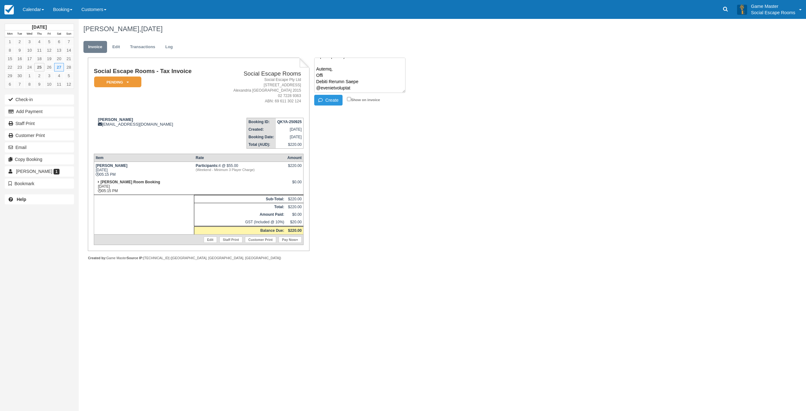
scroll to position [0, 0]
click at [360, 65] on textarea at bounding box center [359, 64] width 91 height 13
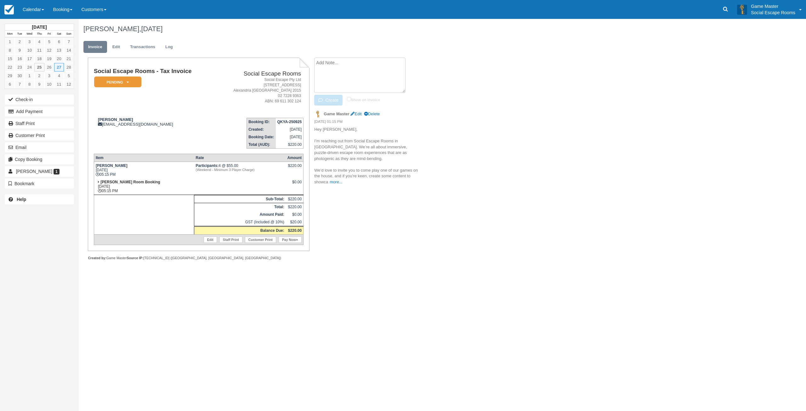
paste textarea "Hi Mark, Thank you for reaching out to me! Yes I’m currently in Vietnam for wor…"
type textarea "Hi Mark, Thank you for reaching out to me! Yes I’m currently in Vietnam for wor…"
click at [333, 102] on button "Create" at bounding box center [328, 100] width 28 height 11
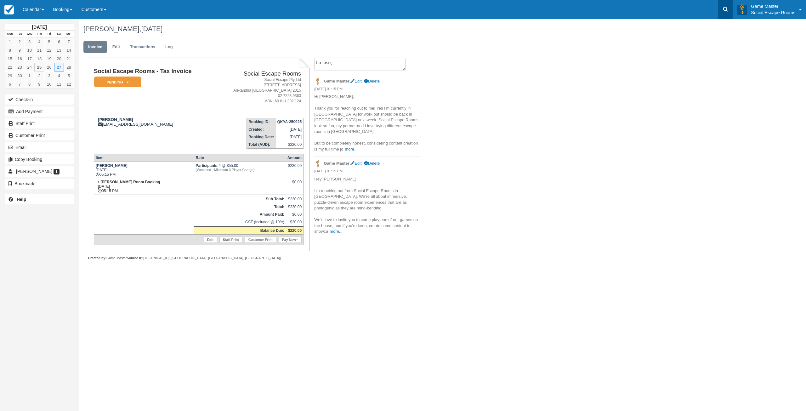
click at [724, 9] on icon at bounding box center [725, 9] width 6 height 6
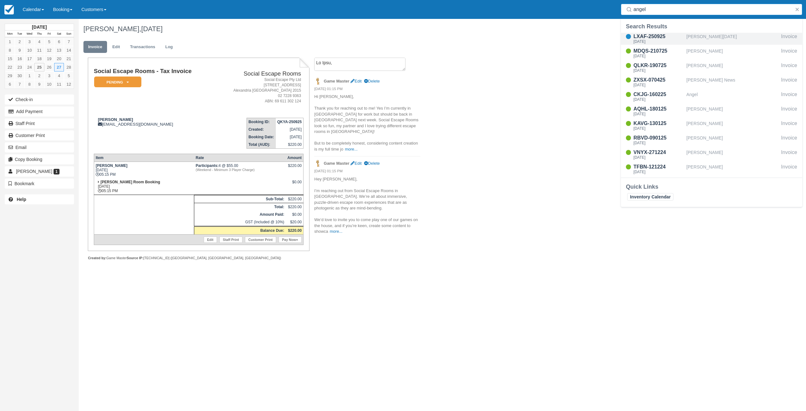
type input "angel"
click at [352, 65] on textarea at bounding box center [359, 64] width 91 height 13
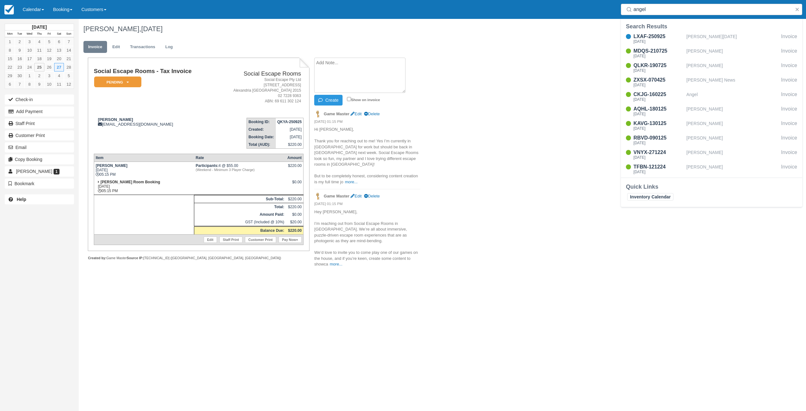
click at [469, 117] on div "Tika Andhini, September 27 2025 Invoice Edit Transactions Log Social Escape Roo…" at bounding box center [381, 146] width 604 height 255
click at [794, 11] on button "button" at bounding box center [797, 10] width 8 height 8
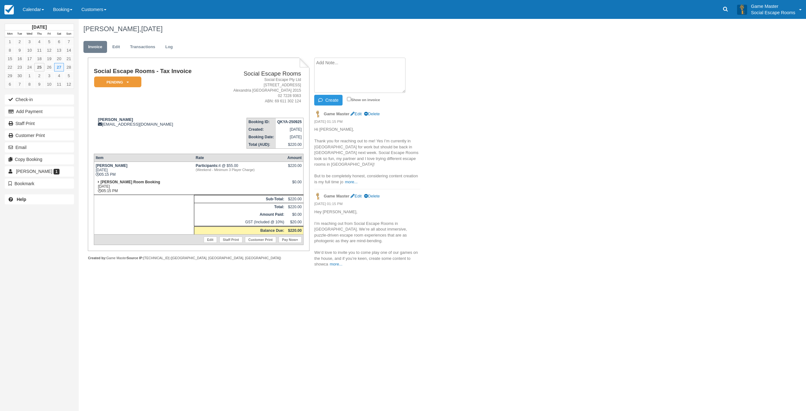
click at [367, 78] on textarea at bounding box center [359, 75] width 91 height 35
paste textarea "Hi Mark, I’d be happy to create a piece of video content for you in return for …"
type textarea "Hi Mark, I’d be happy to create a piece of video content for you in return for …"
click at [330, 99] on button "Create" at bounding box center [328, 100] width 28 height 11
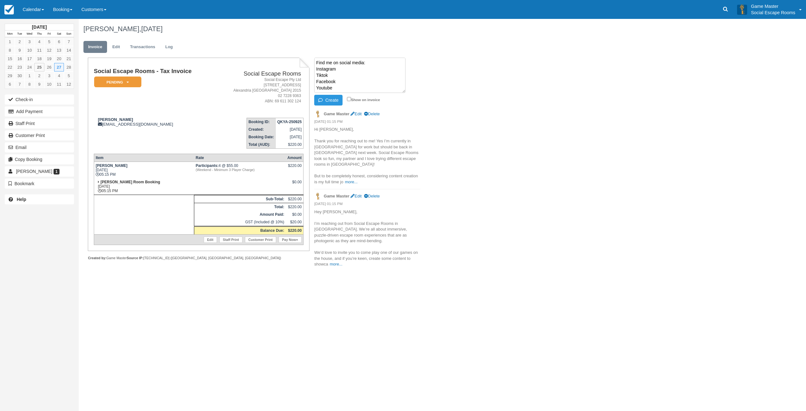
scroll to position [0, 0]
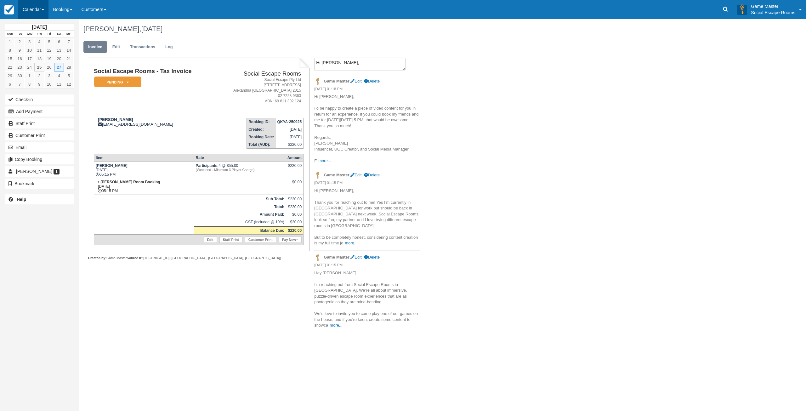
click at [28, 8] on link "Calendar" at bounding box center [33, 9] width 30 height 19
click at [42, 13] on link "Calendar" at bounding box center [33, 9] width 30 height 19
click at [115, 42] on link "Edit" at bounding box center [116, 47] width 17 height 12
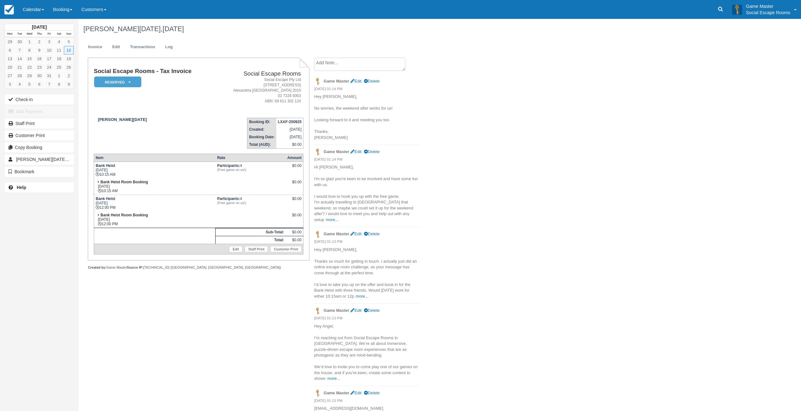
click at [324, 61] on textarea at bounding box center [359, 64] width 91 height 13
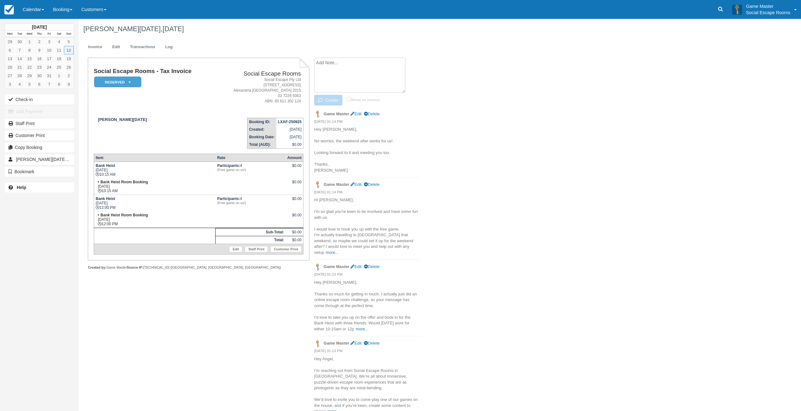
paste textarea "Hi [PERSON_NAME], Sorry for the late reply. I have created your booking for the…"
type textarea "Hi [PERSON_NAME], Sorry for the late reply. I have created your booking for the…"
click at [330, 100] on button "Create" at bounding box center [328, 100] width 28 height 11
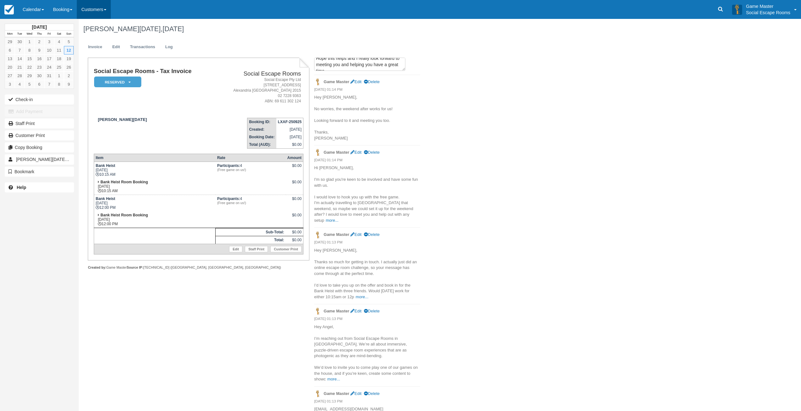
scroll to position [0, 0]
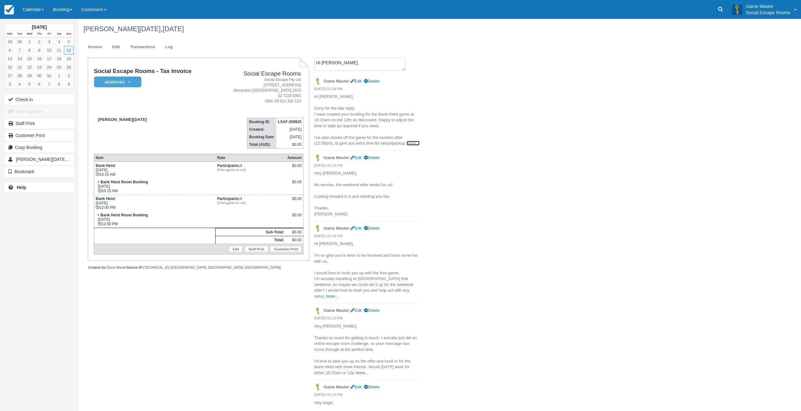
click at [407, 145] on link "more..." at bounding box center [413, 143] width 13 height 5
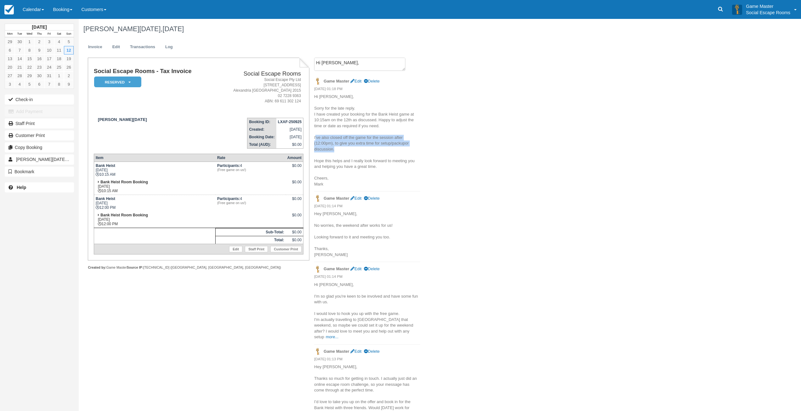
drag, startPoint x: 314, startPoint y: 137, endPoint x: 342, endPoint y: 148, distance: 29.7
click at [342, 148] on p "Hi [PERSON_NAME], Sorry for the late reply. I have created your booking for the…" at bounding box center [367, 140] width 106 height 93
copy p "I've also closed off the game for the session after (12:00pm), to give you extr…"
click at [440, 156] on div "[PERSON_NAME][DATE], [DATE] Invoice Edit Transactions Log Social Escape Rooms -…" at bounding box center [379, 276] width 601 height 514
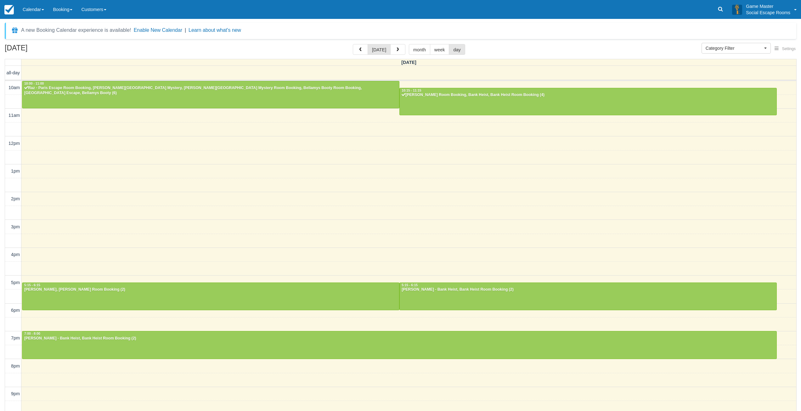
select select
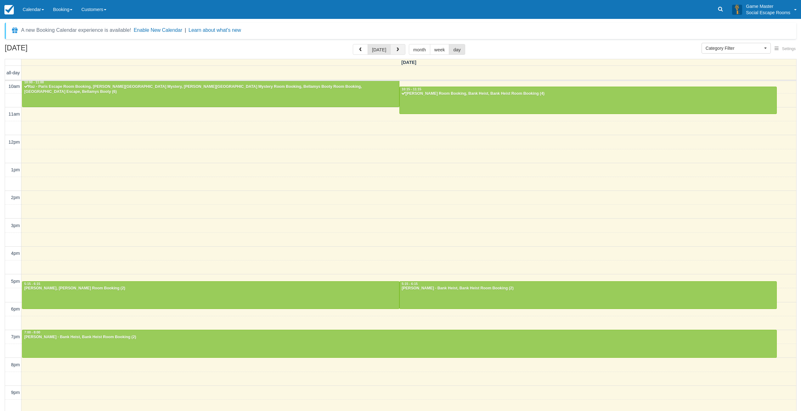
click at [396, 48] on span "button" at bounding box center [398, 50] width 4 height 4
click at [396, 48] on button "button" at bounding box center [400, 49] width 15 height 11
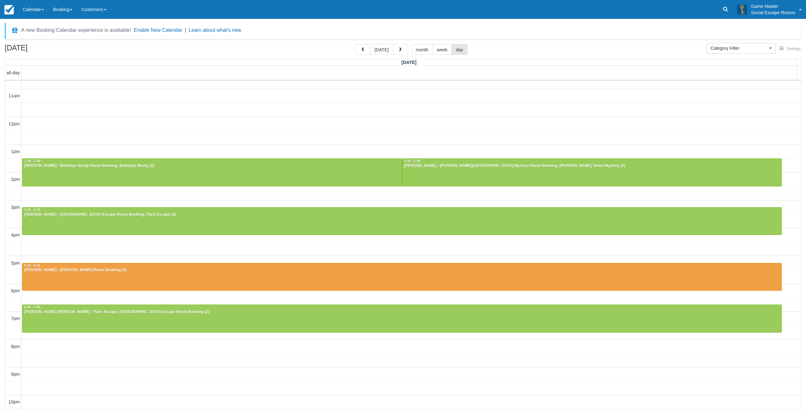
scroll to position [19, 0]
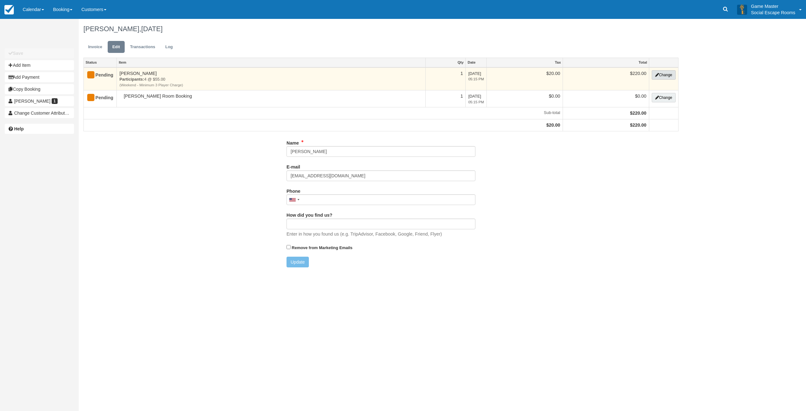
click at [660, 75] on button "Change" at bounding box center [663, 74] width 24 height 9
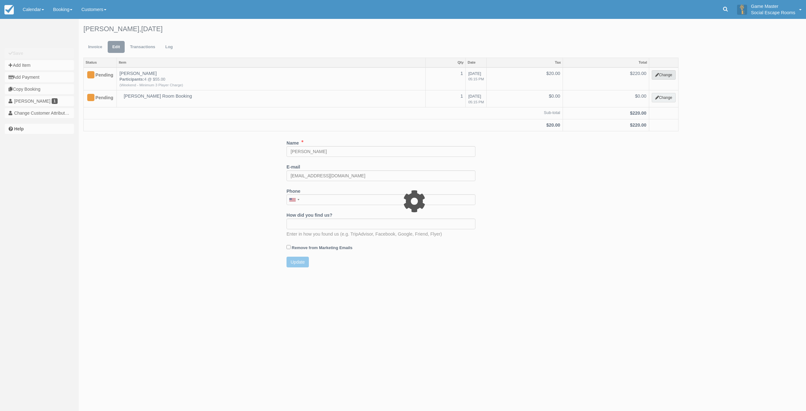
type input "220.00"
select select "2"
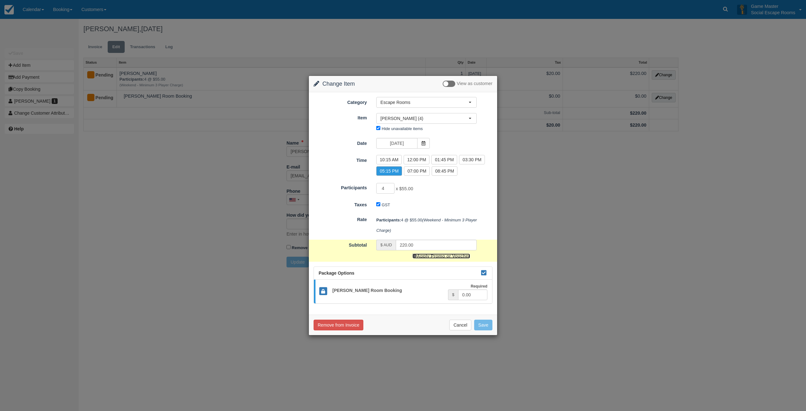
click at [427, 255] on link "Apply Promo or Voucher" at bounding box center [440, 255] width 57 height 5
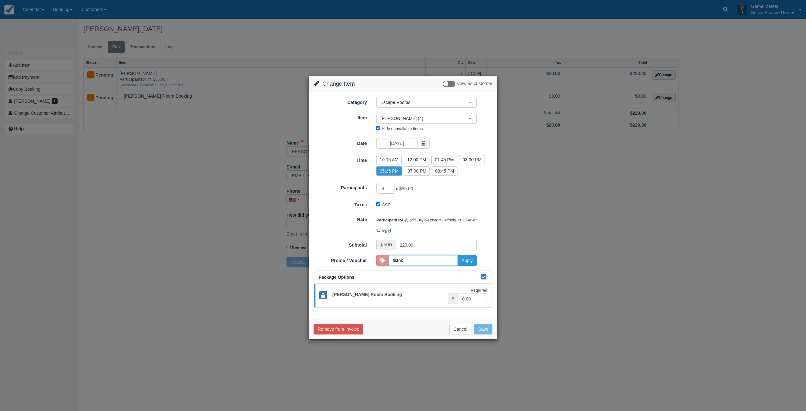
type input "TIKTOKINFLOO"
click at [469, 262] on button "Apply" at bounding box center [466, 260] width 19 height 11
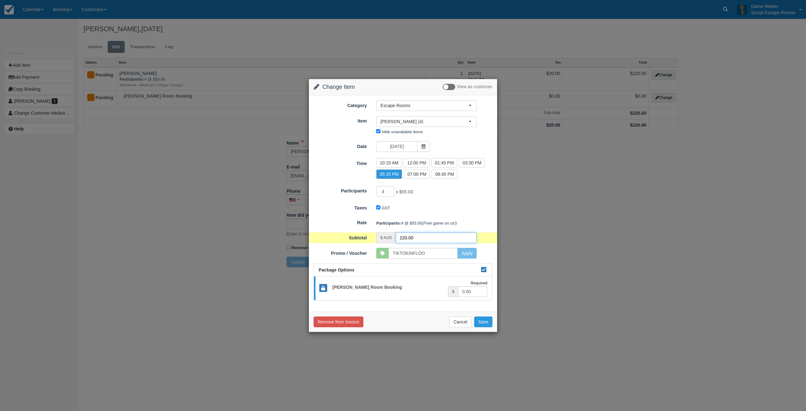
drag, startPoint x: 431, startPoint y: 236, endPoint x: 392, endPoint y: 233, distance: 39.2
click at [392, 233] on div "$ AUD 220.00" at bounding box center [426, 237] width 100 height 11
type input "0"
click at [480, 319] on button "Save" at bounding box center [483, 321] width 18 height 11
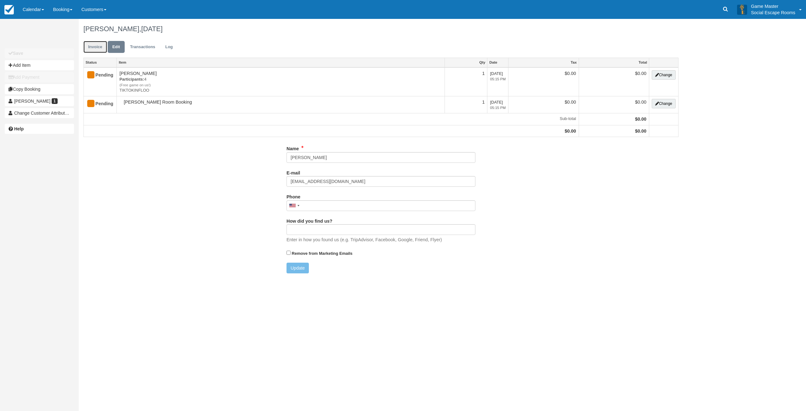
click at [97, 50] on link "Invoice" at bounding box center [95, 47] width 24 height 12
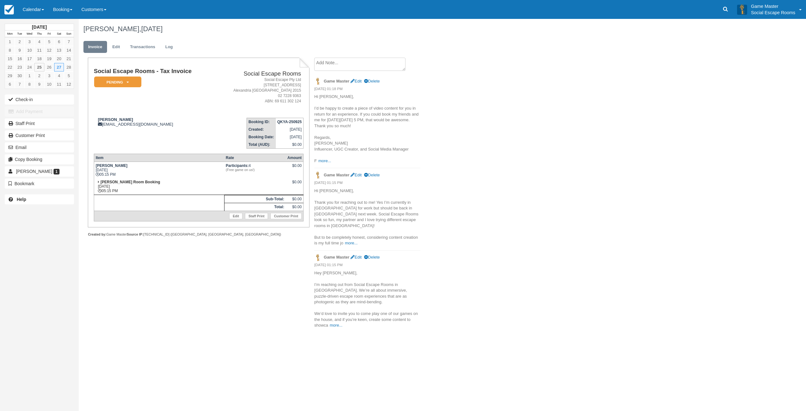
click at [370, 67] on textarea at bounding box center [359, 64] width 91 height 13
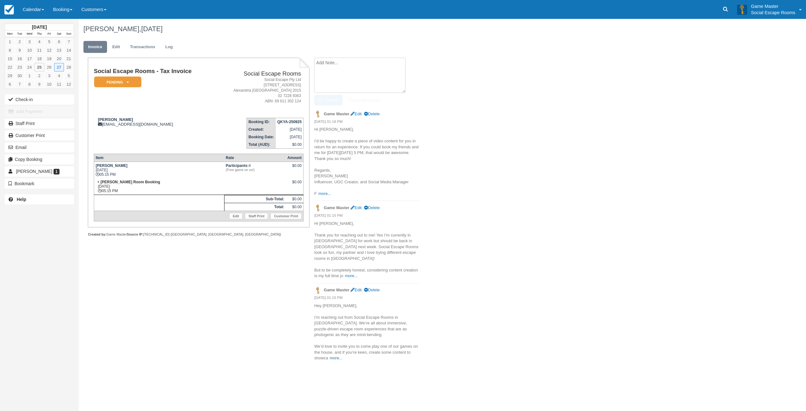
paste textarea "Hi [PERSON_NAME], Thanks for your email and for following up on the offer. I al…"
type textarea "Hi Tika, Thanks for your email and for following up on the offer. I also apolog…"
drag, startPoint x: 335, startPoint y: 99, endPoint x: 340, endPoint y: 100, distance: 5.1
click at [335, 99] on button "Create" at bounding box center [328, 100] width 28 height 11
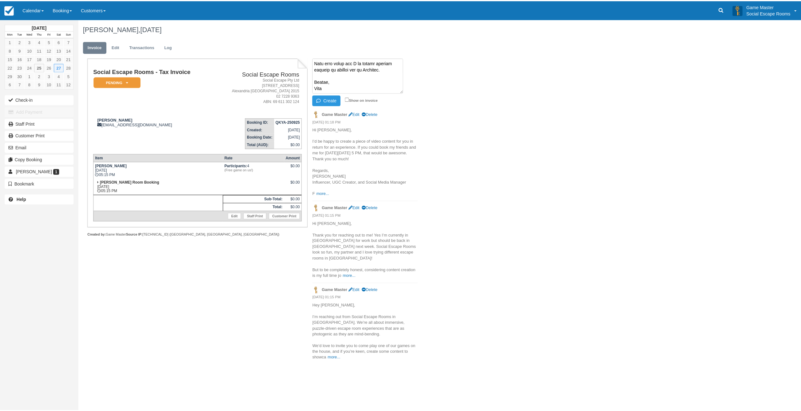
scroll to position [0, 0]
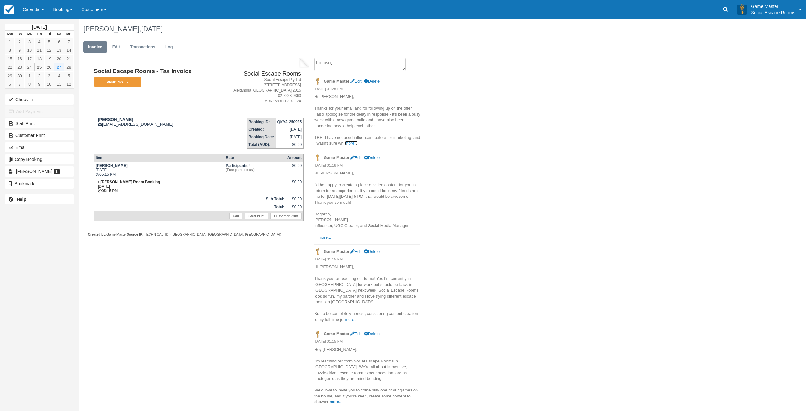
click at [352, 142] on link "more..." at bounding box center [351, 143] width 13 height 5
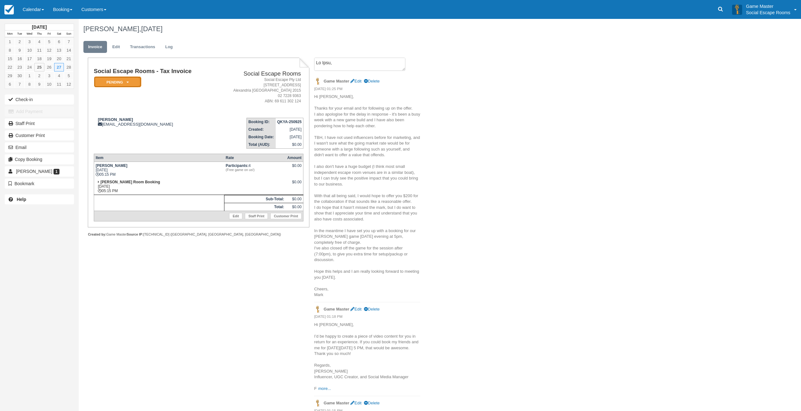
click at [122, 83] on em "Pending" at bounding box center [117, 81] width 47 height 11
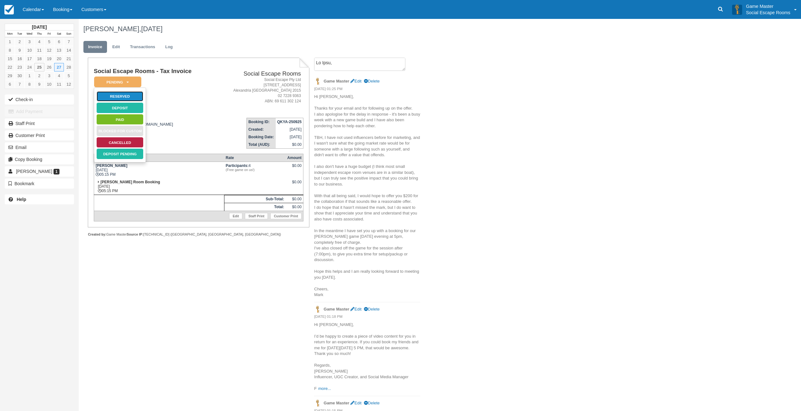
click at [124, 95] on link "Reserved" at bounding box center [119, 96] width 47 height 11
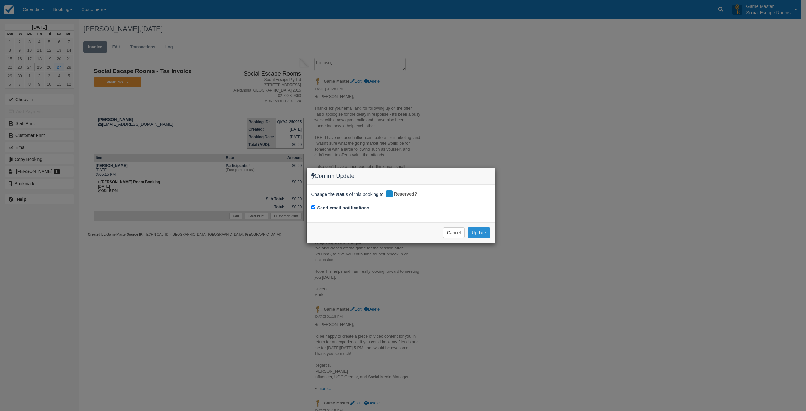
click at [477, 232] on button "Update" at bounding box center [478, 232] width 22 height 11
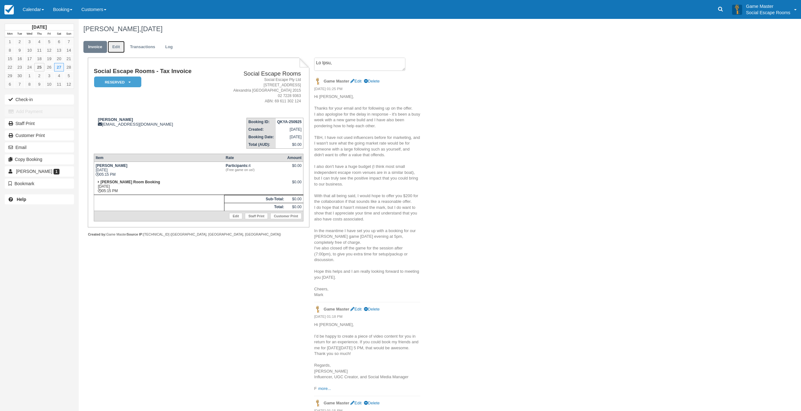
click at [117, 47] on link "Edit" at bounding box center [116, 47] width 17 height 12
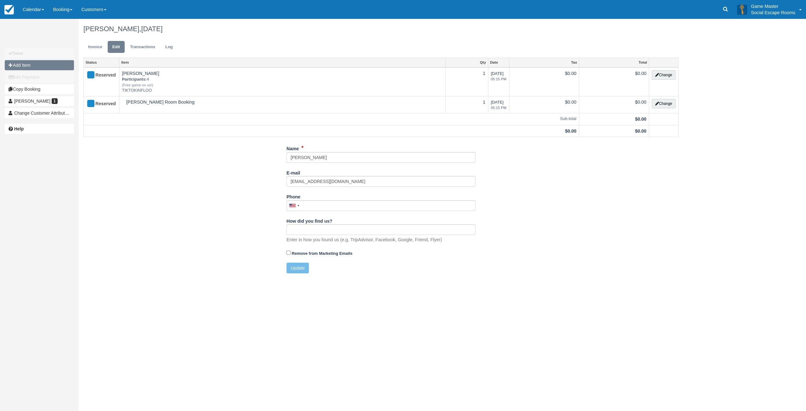
click at [12, 65] on icon "button" at bounding box center [10, 65] width 4 height 4
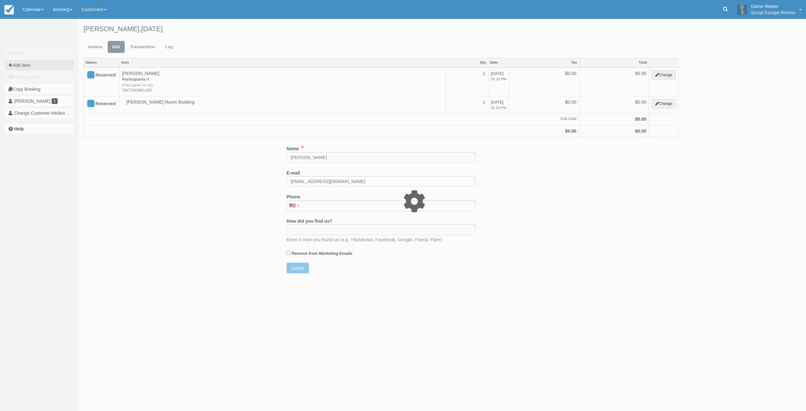
type input "0.00"
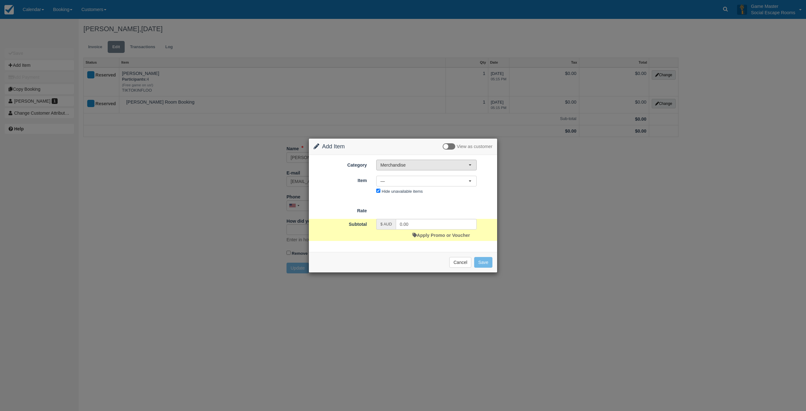
click at [403, 168] on span "Merchandise" at bounding box center [424, 165] width 88 height 6
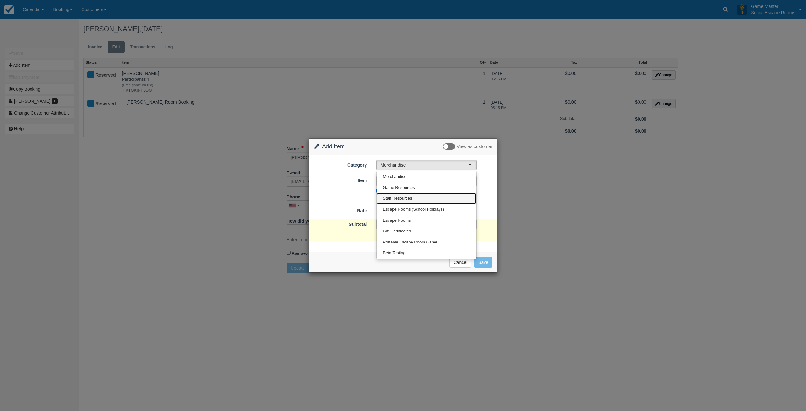
click at [407, 202] on link "Staff Resources" at bounding box center [426, 198] width 100 height 11
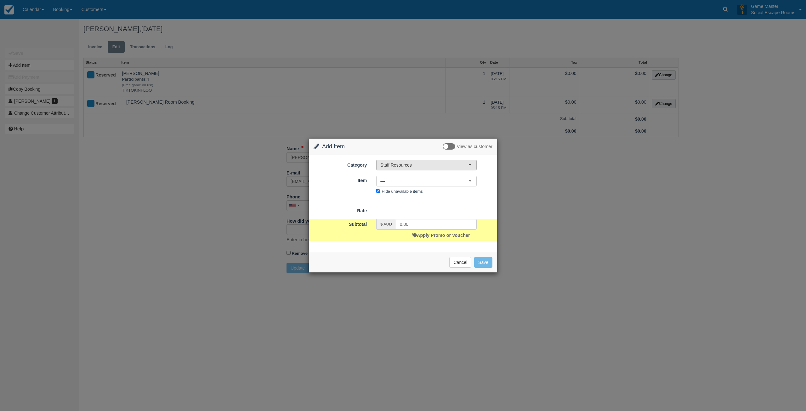
drag, startPoint x: 411, startPoint y: 166, endPoint x: 412, endPoint y: 177, distance: 10.8
click at [411, 166] on span "Staff Resources" at bounding box center [424, 165] width 88 height 6
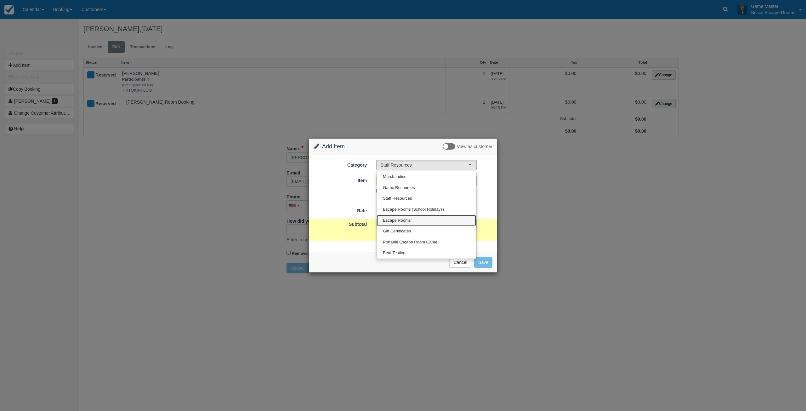
click at [414, 221] on link "Escape Rooms" at bounding box center [426, 220] width 100 height 11
select select "2"
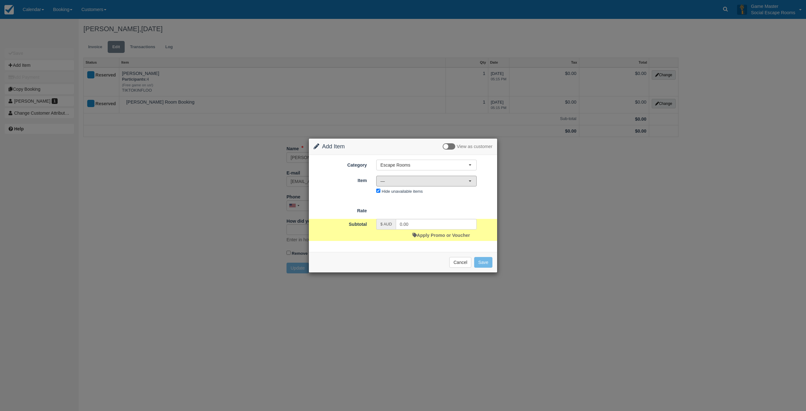
click at [394, 181] on span "—" at bounding box center [424, 181] width 88 height 6
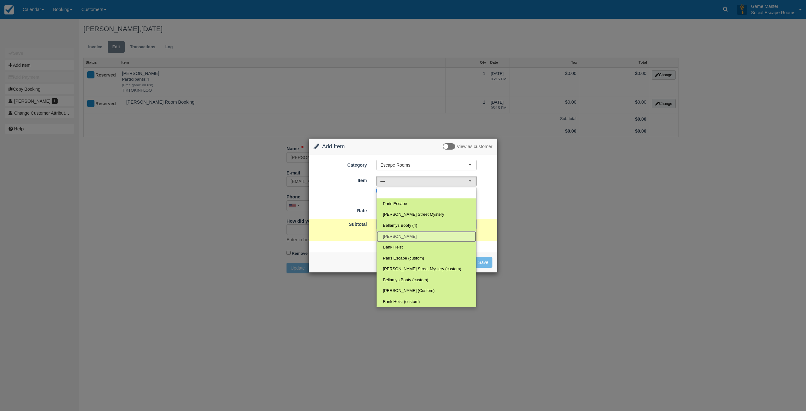
click at [392, 236] on span "Ransom" at bounding box center [400, 237] width 34 height 6
select select "31"
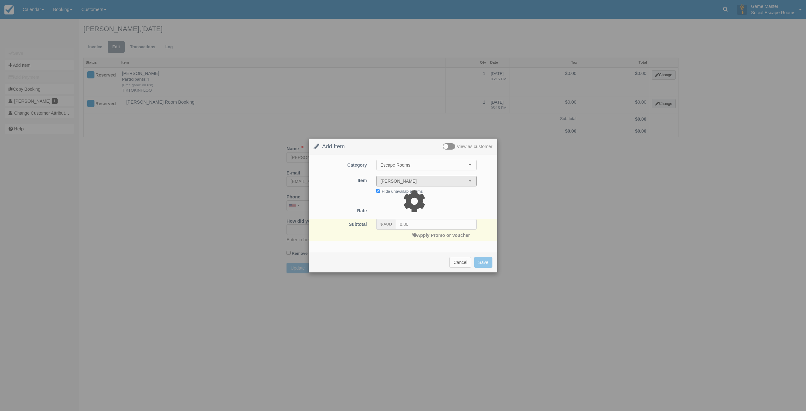
type input "165.00"
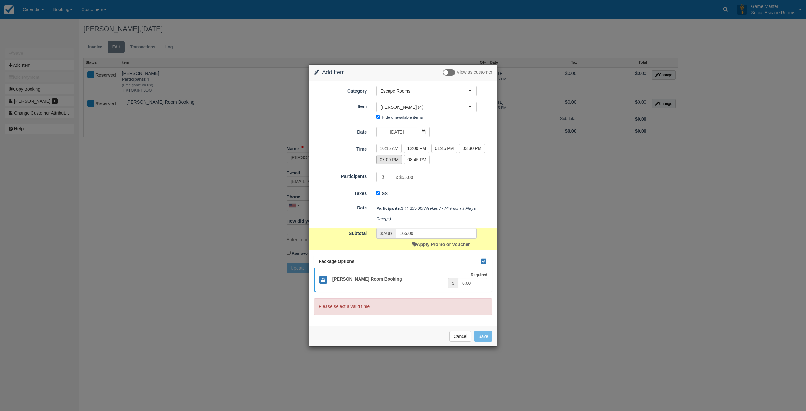
click at [390, 161] on label "07:00 PM" at bounding box center [389, 159] width 26 height 9
radio input "true"
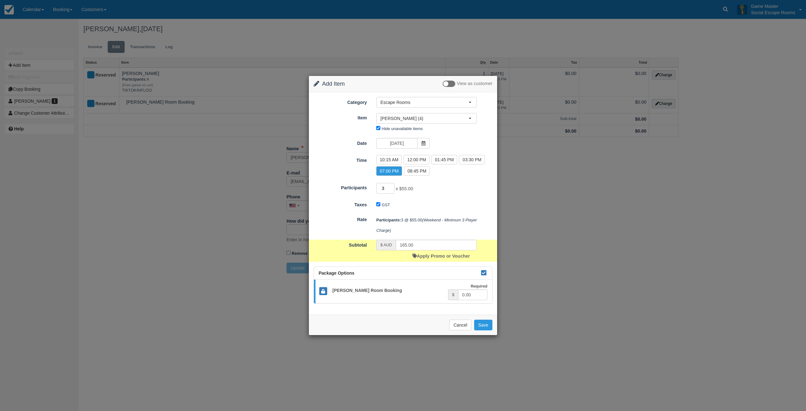
click at [392, 183] on input "3" at bounding box center [385, 188] width 18 height 11
click at [392, 185] on input "3" at bounding box center [385, 188] width 18 height 11
type input "4"
click at [391, 186] on input "4" at bounding box center [385, 188] width 18 height 11
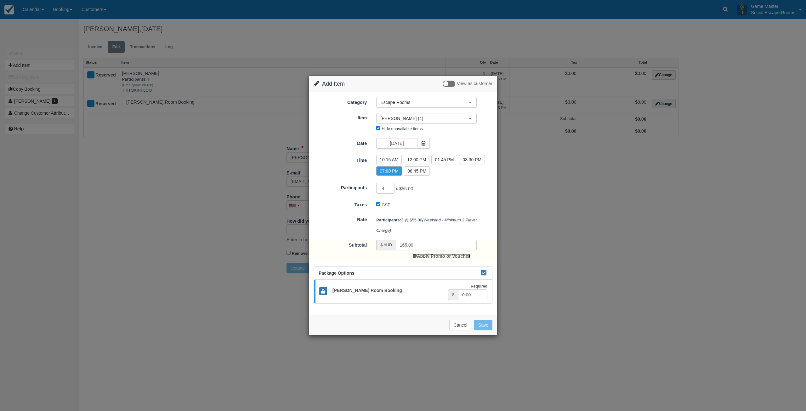
click at [439, 256] on link "Apply Promo or Voucher" at bounding box center [440, 255] width 57 height 5
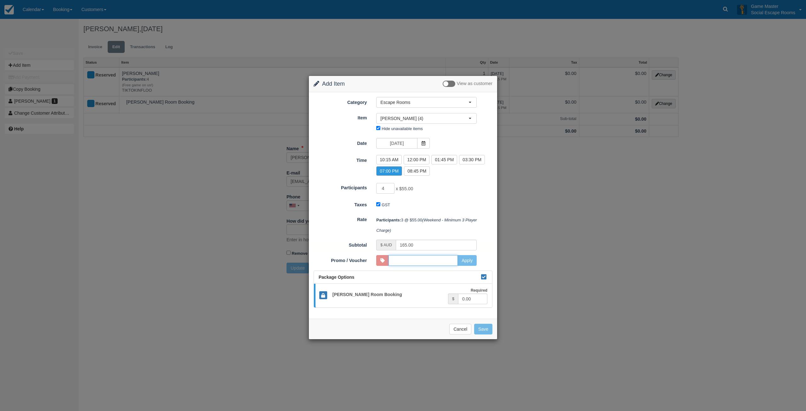
type input "220.00"
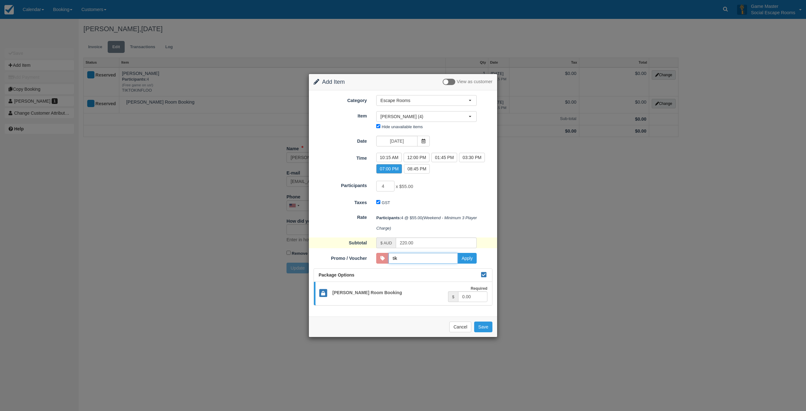
type input "TIKTOKINFLOO"
click at [465, 258] on button "Apply" at bounding box center [466, 258] width 19 height 11
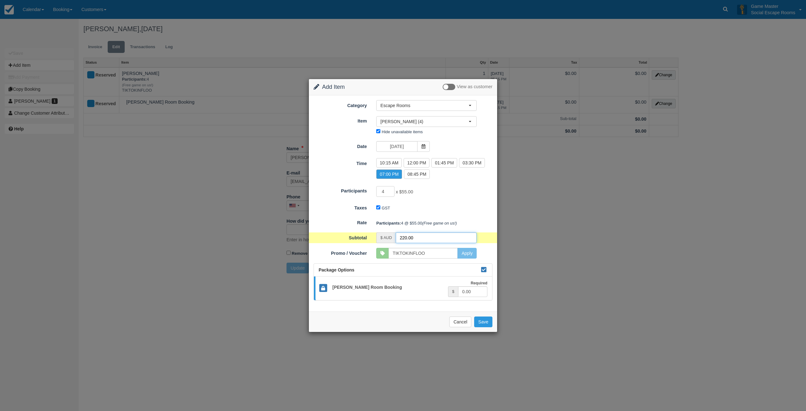
drag, startPoint x: 428, startPoint y: 237, endPoint x: 382, endPoint y: 235, distance: 46.3
click at [382, 235] on div "$ AUD 220.00" at bounding box center [426, 237] width 100 height 11
type input "0"
click at [487, 320] on button "Save" at bounding box center [483, 321] width 18 height 11
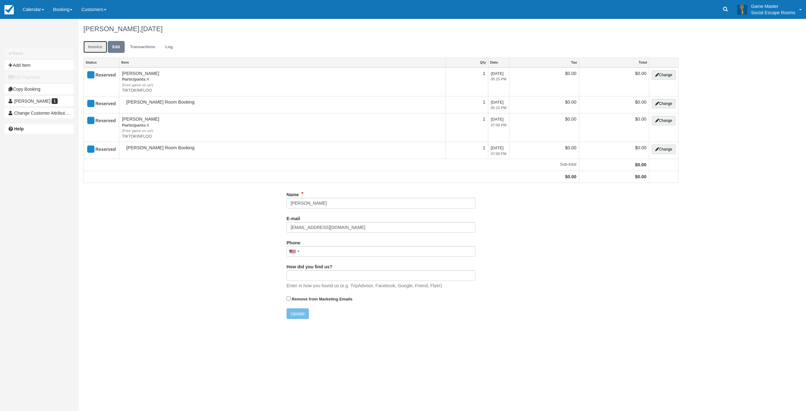
click at [100, 48] on link "Invoice" at bounding box center [95, 47] width 24 height 12
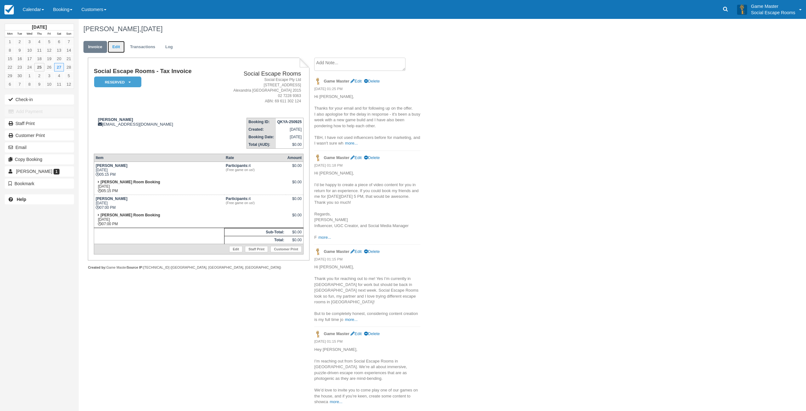
click at [113, 47] on link "Edit" at bounding box center [116, 47] width 17 height 12
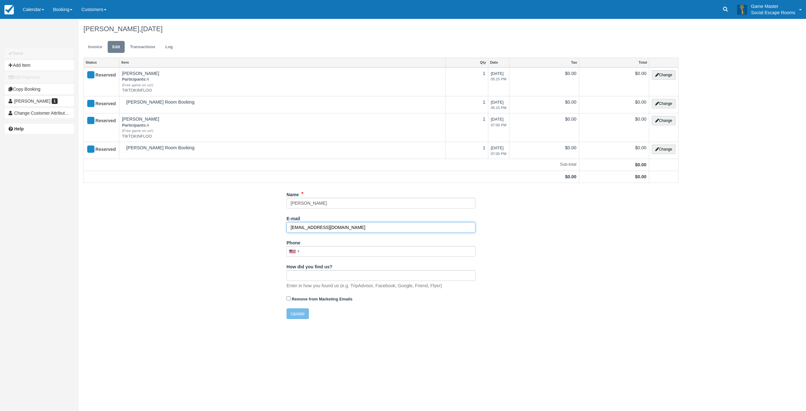
drag, startPoint x: 313, startPoint y: 224, endPoint x: 288, endPoint y: 223, distance: 24.6
click at [288, 223] on input "[EMAIL_ADDRESS][DOMAIN_NAME]" at bounding box center [380, 227] width 189 height 11
click at [302, 313] on button "Update" at bounding box center [297, 313] width 22 height 11
click at [95, 46] on link "Invoice" at bounding box center [95, 47] width 24 height 12
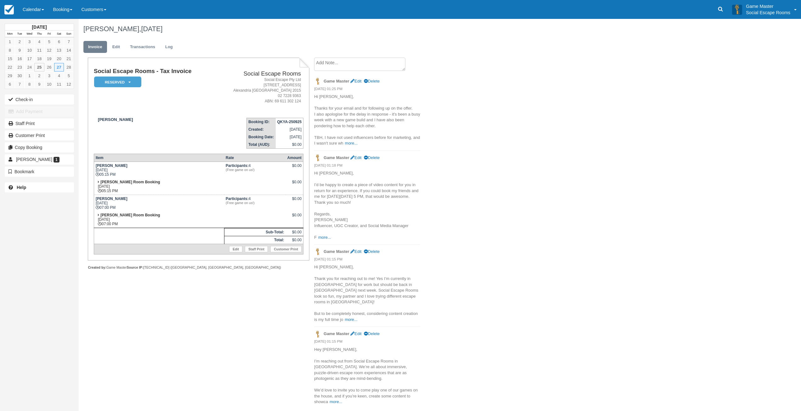
click at [346, 64] on textarea at bounding box center [359, 64] width 91 height 13
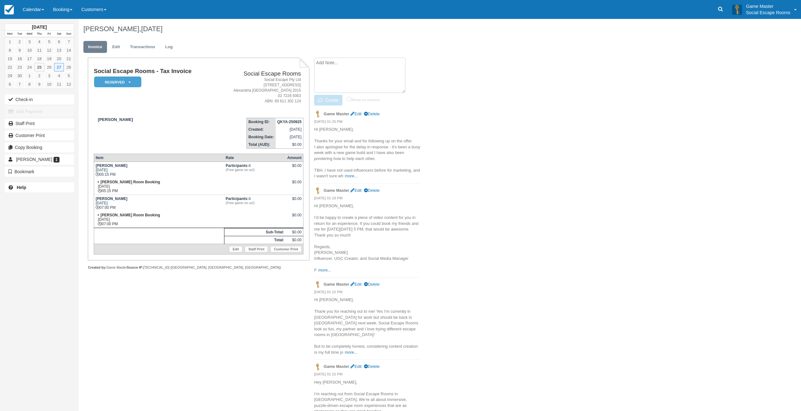
paste textarea "[EMAIL_ADDRESS][DOMAIN_NAME]"
type textarea "[EMAIL_ADDRESS][DOMAIN_NAME]"
click at [327, 100] on button "Create" at bounding box center [328, 100] width 28 height 11
click at [136, 110] on td "Social Escape Rooms - Tax Invoice Reserved   Pending Deposit Paid Blocked for C…" at bounding box center [154, 90] width 120 height 45
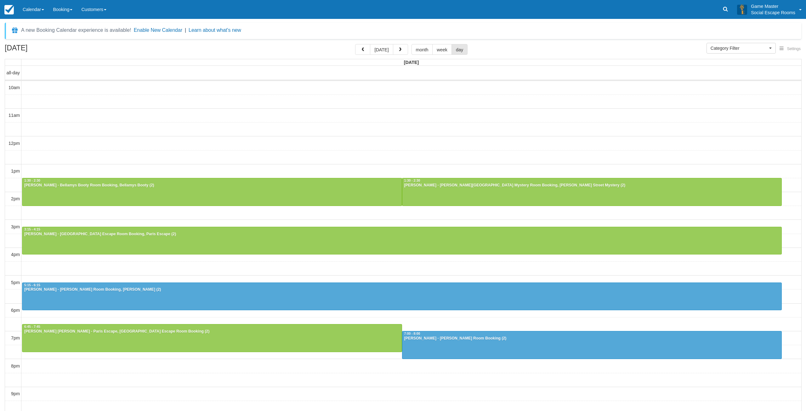
select select
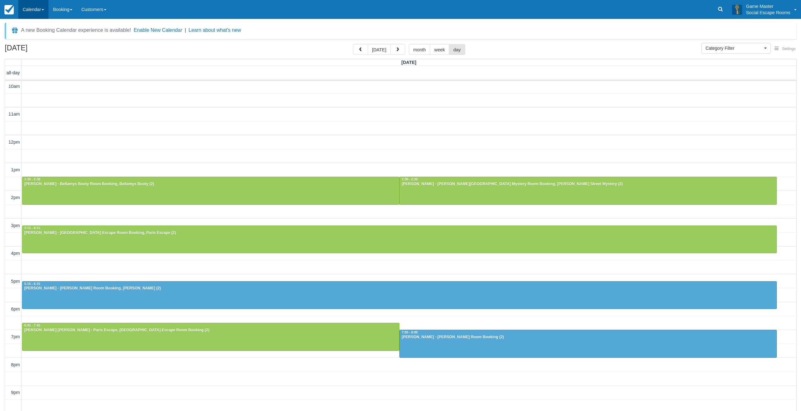
click at [35, 10] on link "Calendar" at bounding box center [33, 9] width 30 height 19
click at [37, 84] on link "Day" at bounding box center [44, 85] width 50 height 13
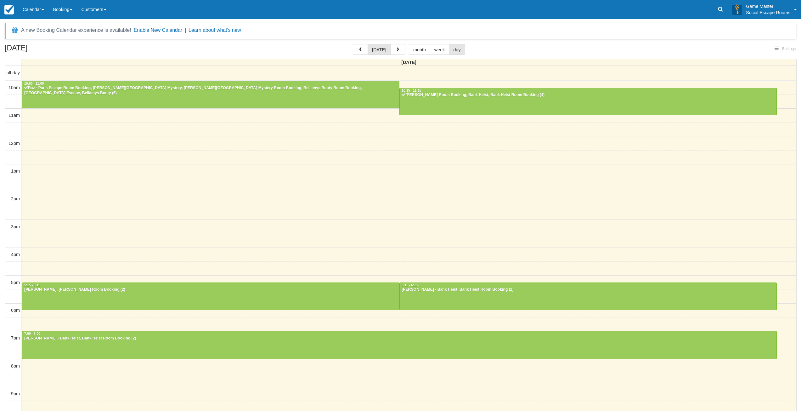
select select
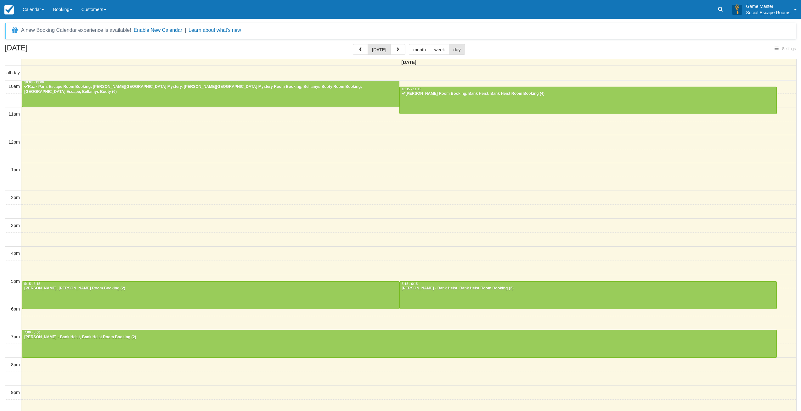
select select
click at [399, 51] on button "button" at bounding box center [397, 49] width 15 height 11
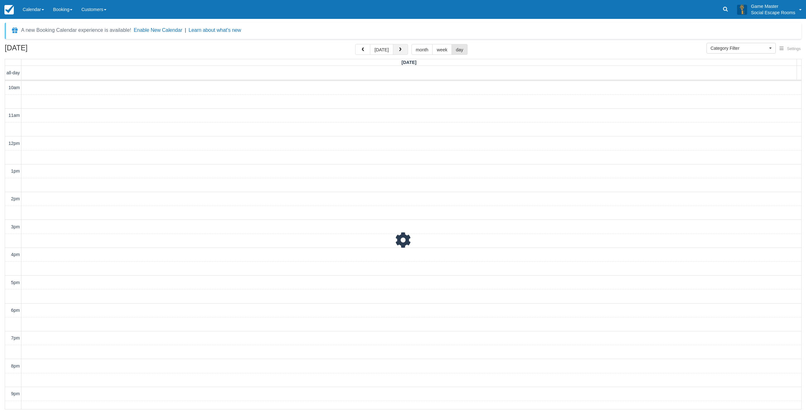
scroll to position [20, 0]
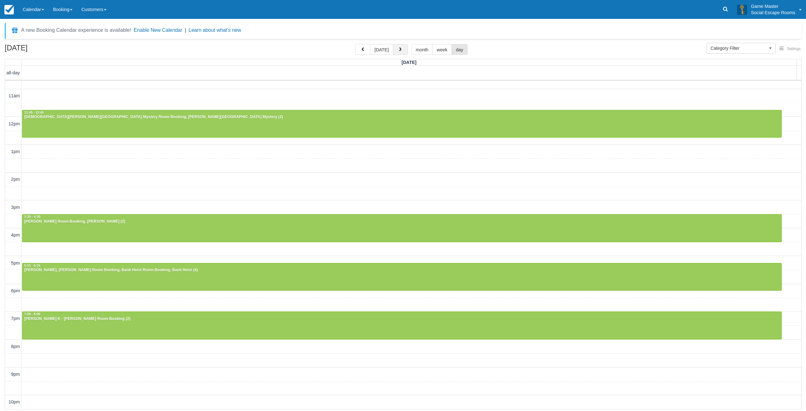
click at [399, 51] on span "button" at bounding box center [400, 50] width 4 height 4
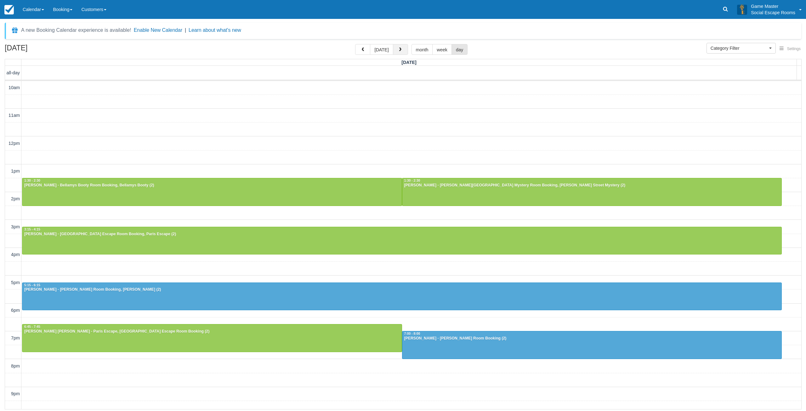
scroll to position [20, 0]
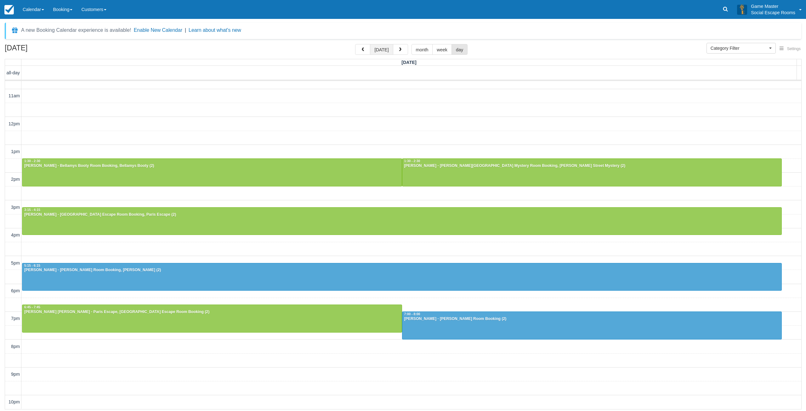
click at [378, 51] on button "[DATE]" at bounding box center [381, 49] width 23 height 11
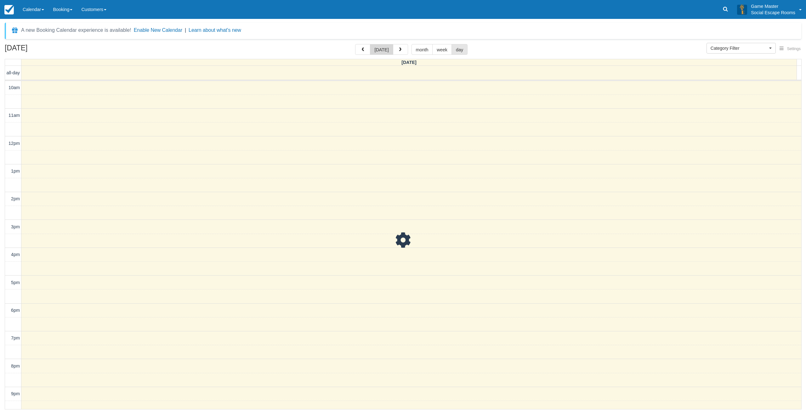
scroll to position [20, 0]
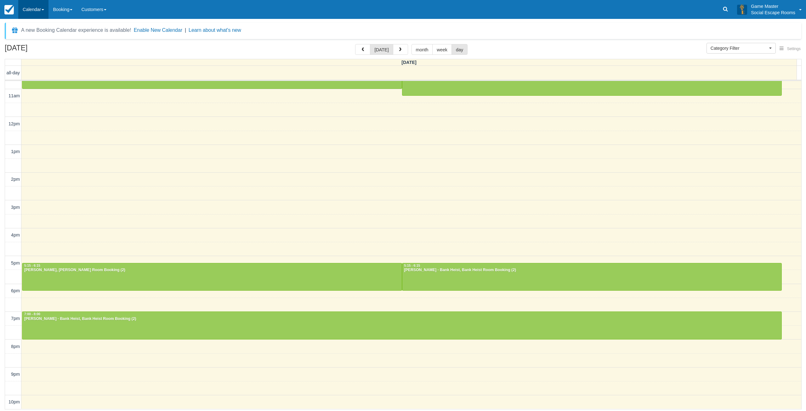
click at [40, 8] on link "Calendar" at bounding box center [33, 9] width 30 height 19
click at [49, 84] on link "Day" at bounding box center [44, 85] width 50 height 13
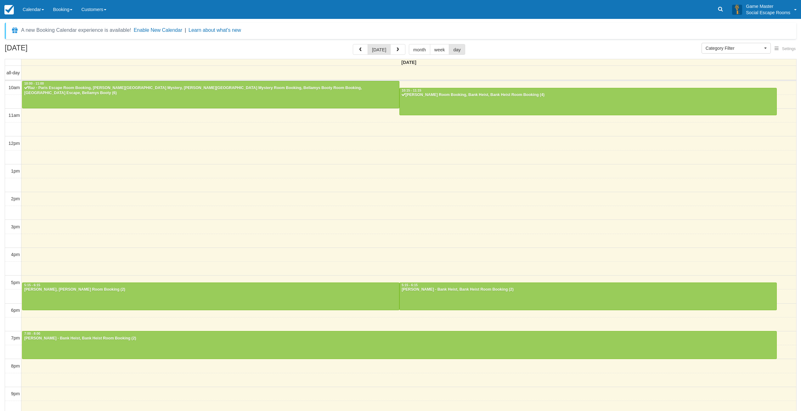
select select
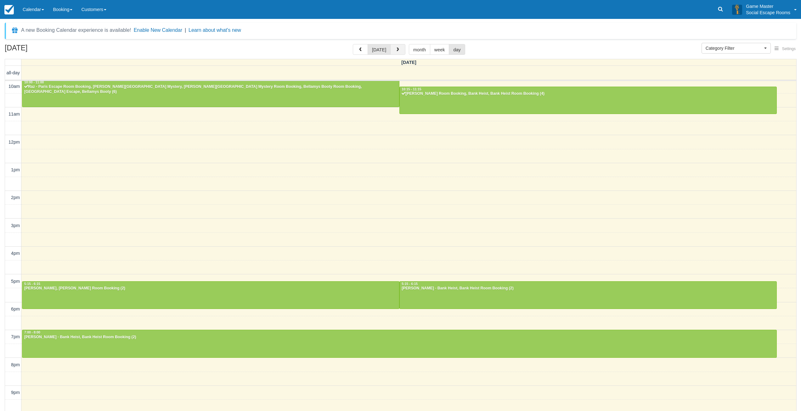
click at [396, 50] on span "button" at bounding box center [398, 50] width 4 height 4
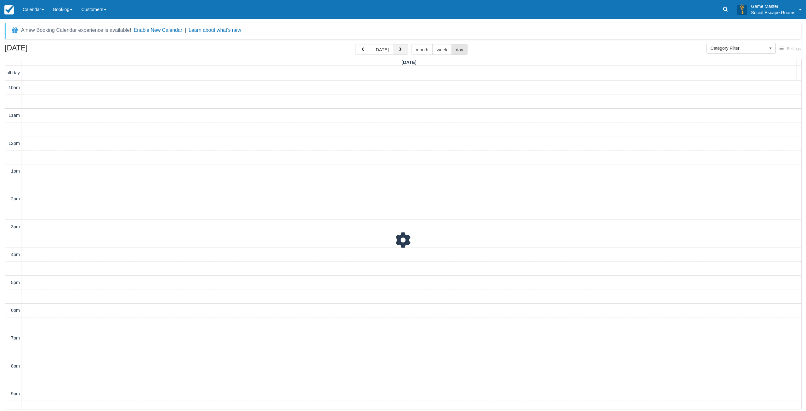
scroll to position [20, 0]
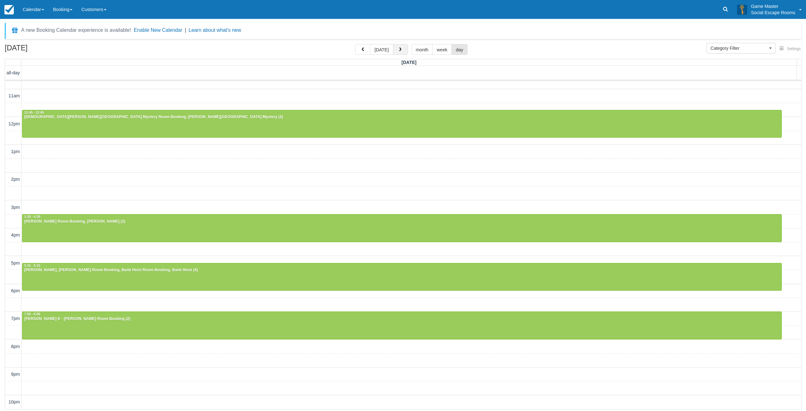
click at [398, 50] on span "button" at bounding box center [400, 50] width 4 height 4
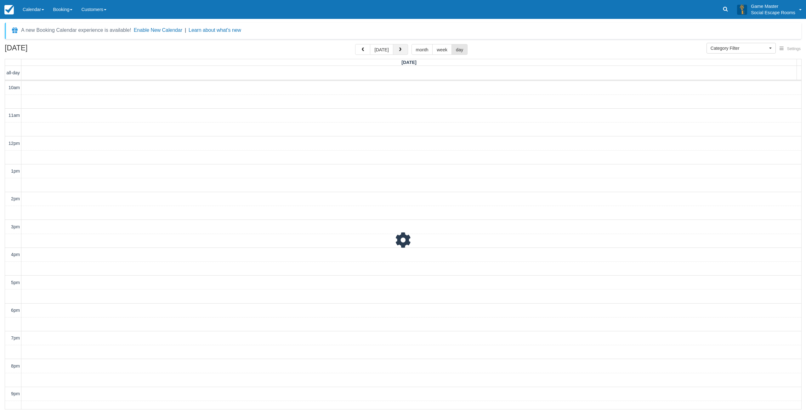
scroll to position [20, 0]
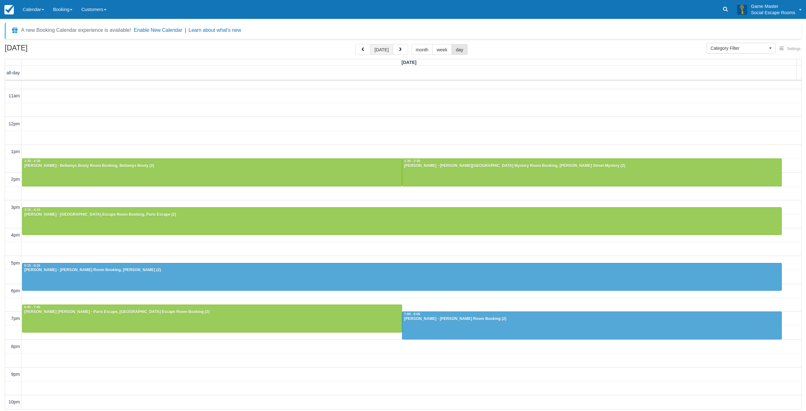
click at [382, 50] on button "[DATE]" at bounding box center [381, 49] width 23 height 11
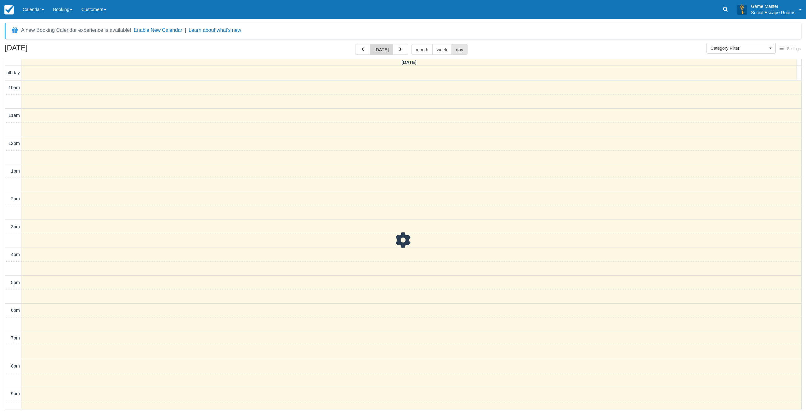
scroll to position [20, 0]
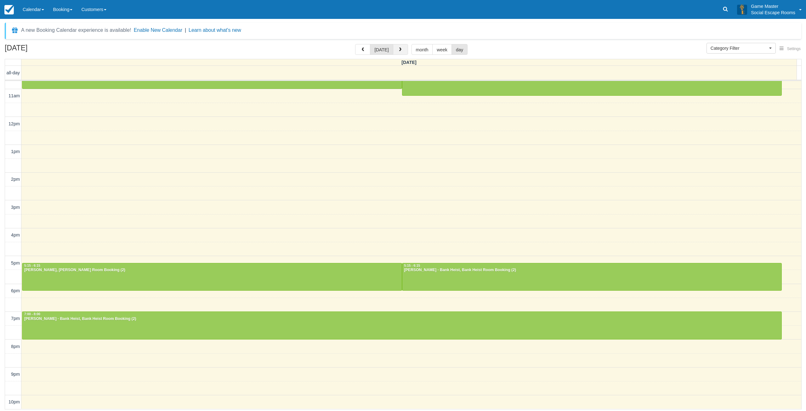
click at [400, 51] on span "button" at bounding box center [400, 50] width 4 height 4
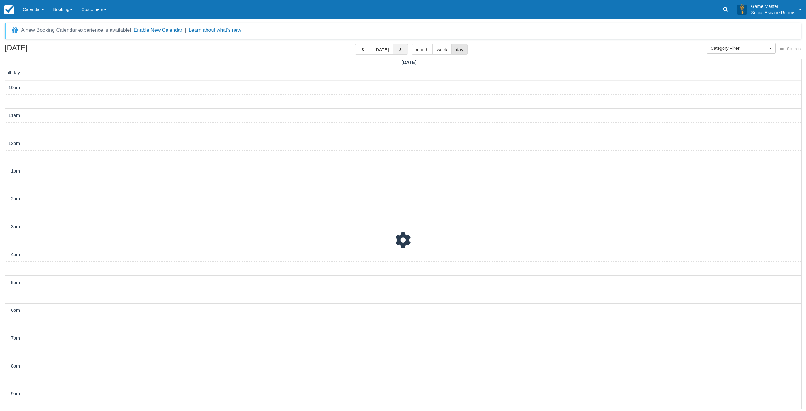
scroll to position [20, 0]
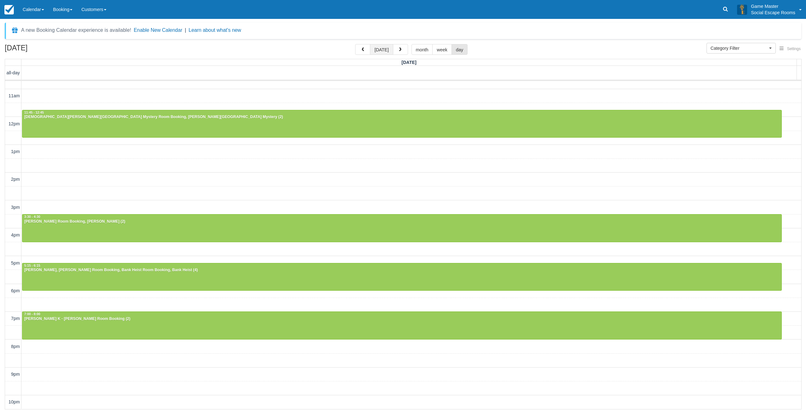
click at [384, 50] on button "[DATE]" at bounding box center [381, 49] width 23 height 11
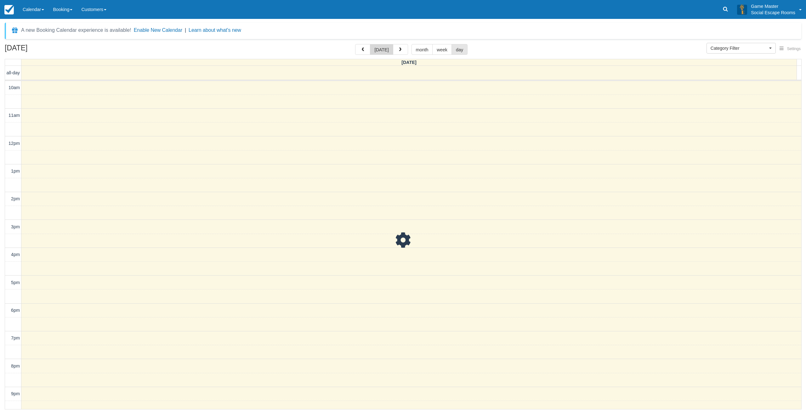
scroll to position [20, 0]
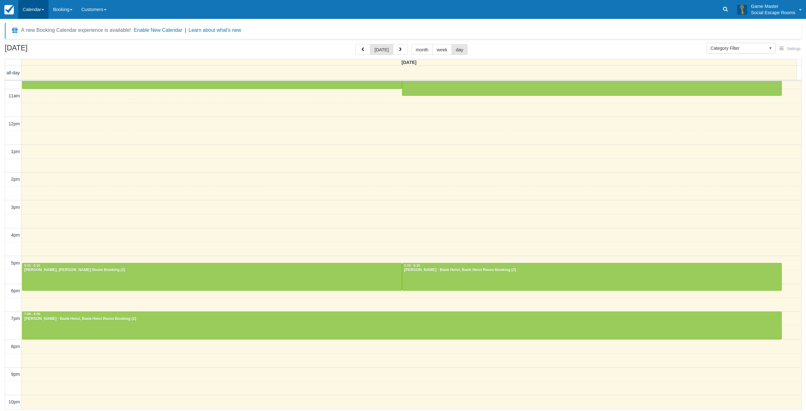
click at [38, 13] on link "Calendar" at bounding box center [33, 9] width 30 height 19
click at [40, 83] on link "Day" at bounding box center [44, 85] width 50 height 13
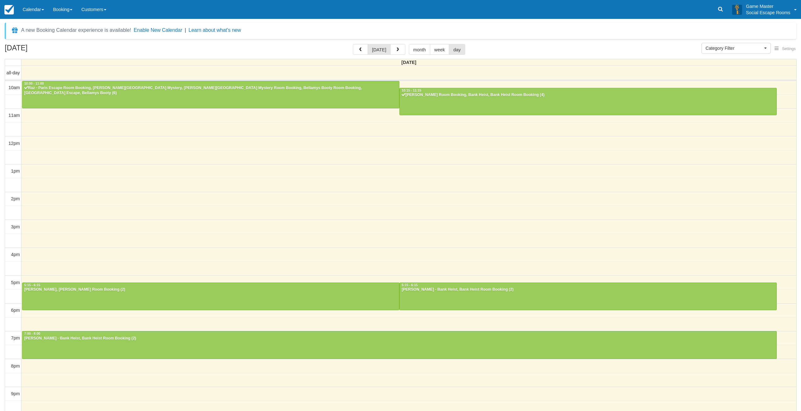
select select
